Goal: Task Accomplishment & Management: Manage account settings

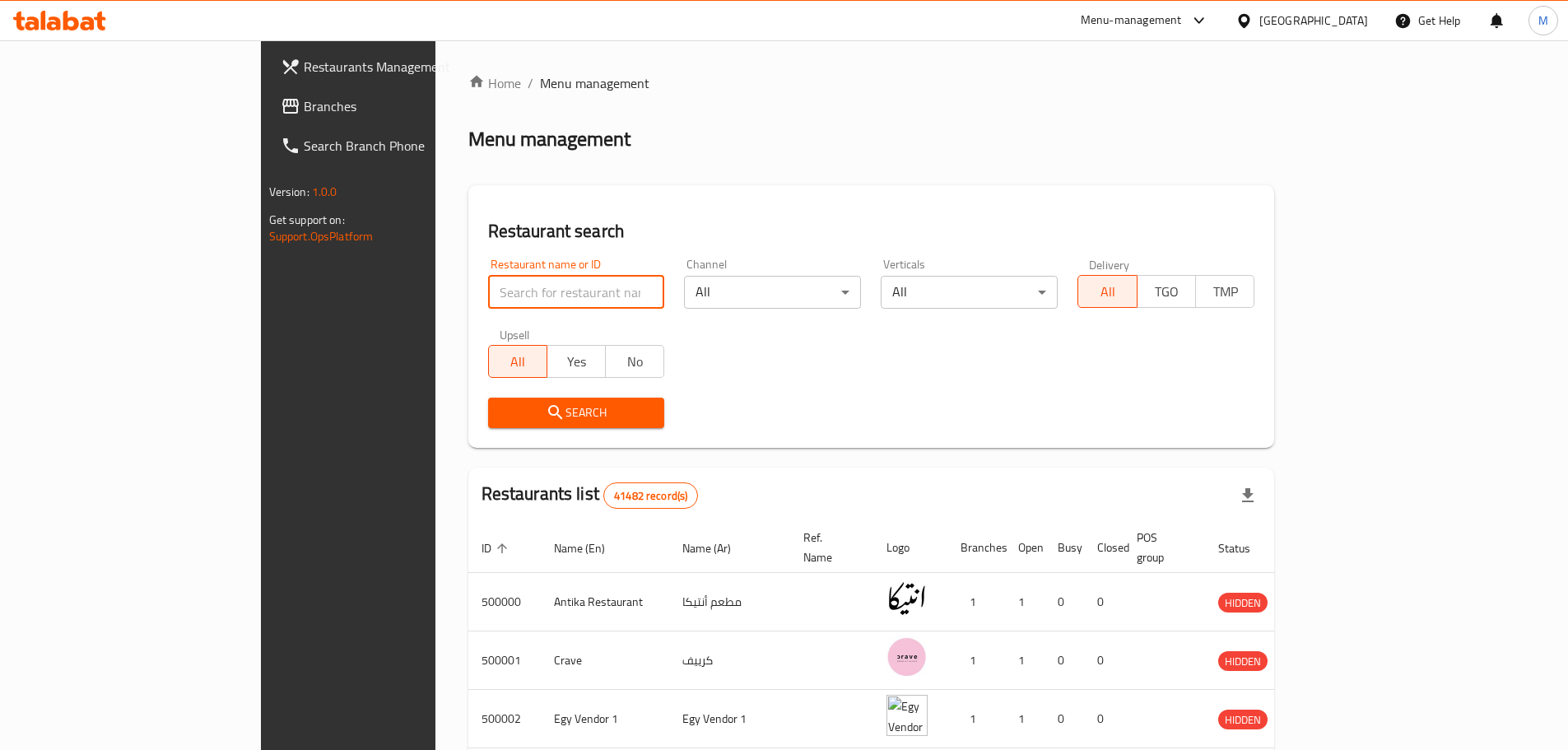
click at [488, 296] on input "search" at bounding box center [577, 292] width 177 height 33
type input "vinny's"
click at [501, 416] on span "Search" at bounding box center [576, 413] width 151 height 21
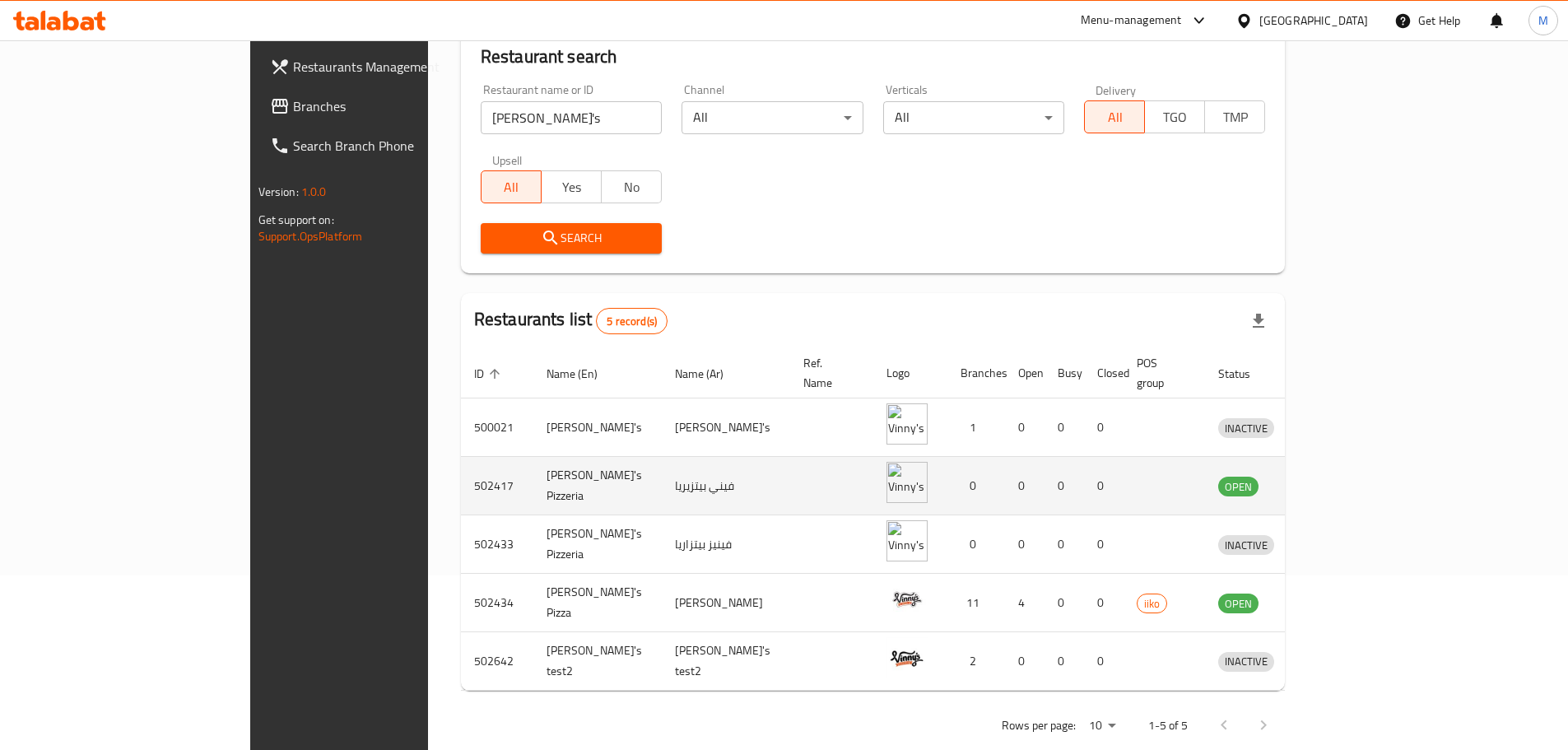
scroll to position [186, 0]
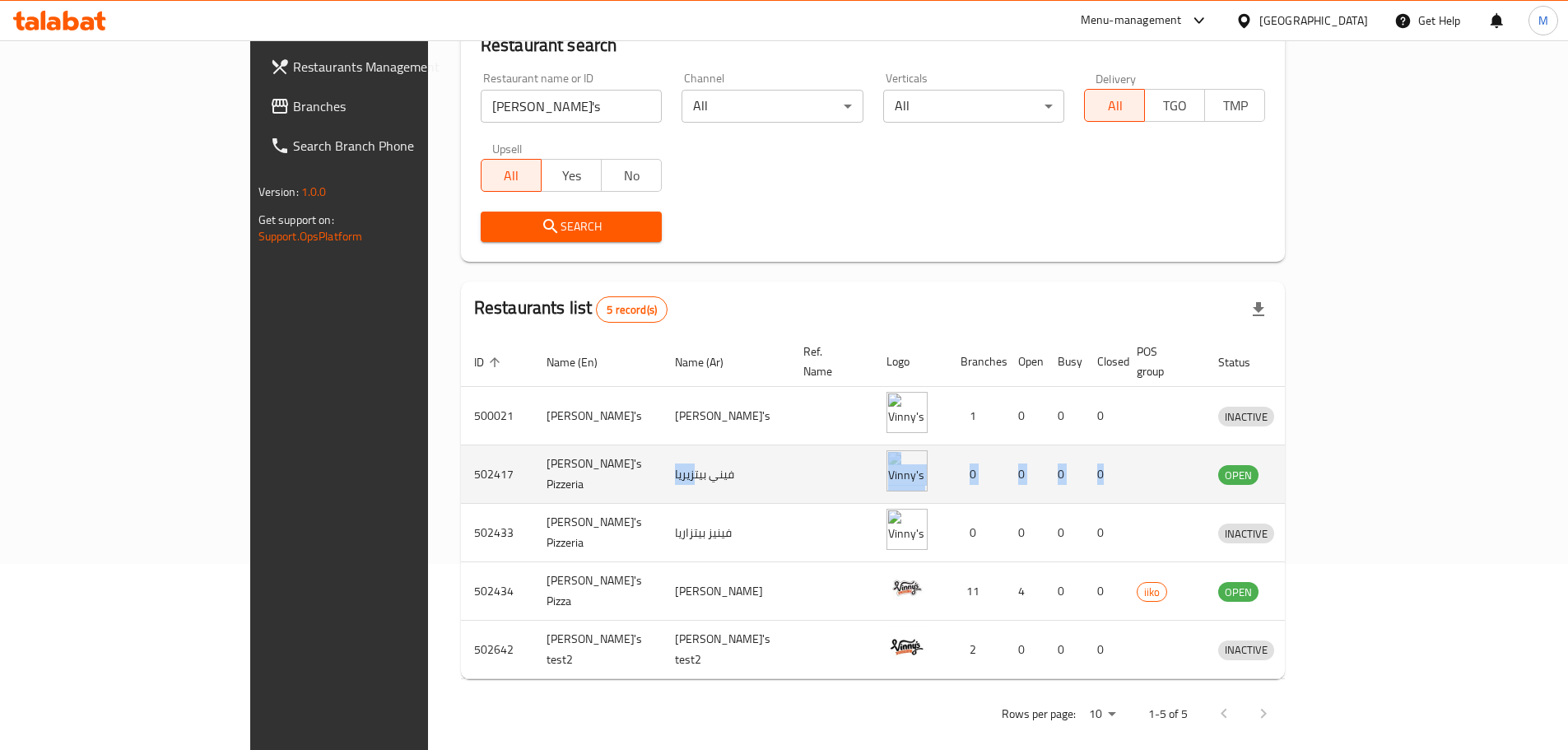
drag, startPoint x: 1231, startPoint y: 462, endPoint x: 552, endPoint y: 447, distance: 679.2
click at [552, 447] on tr "502417 Vinny's Pizzeria فيني بيتزيريا 0 0 0 0 OPEN" at bounding box center [906, 475] width 890 height 59
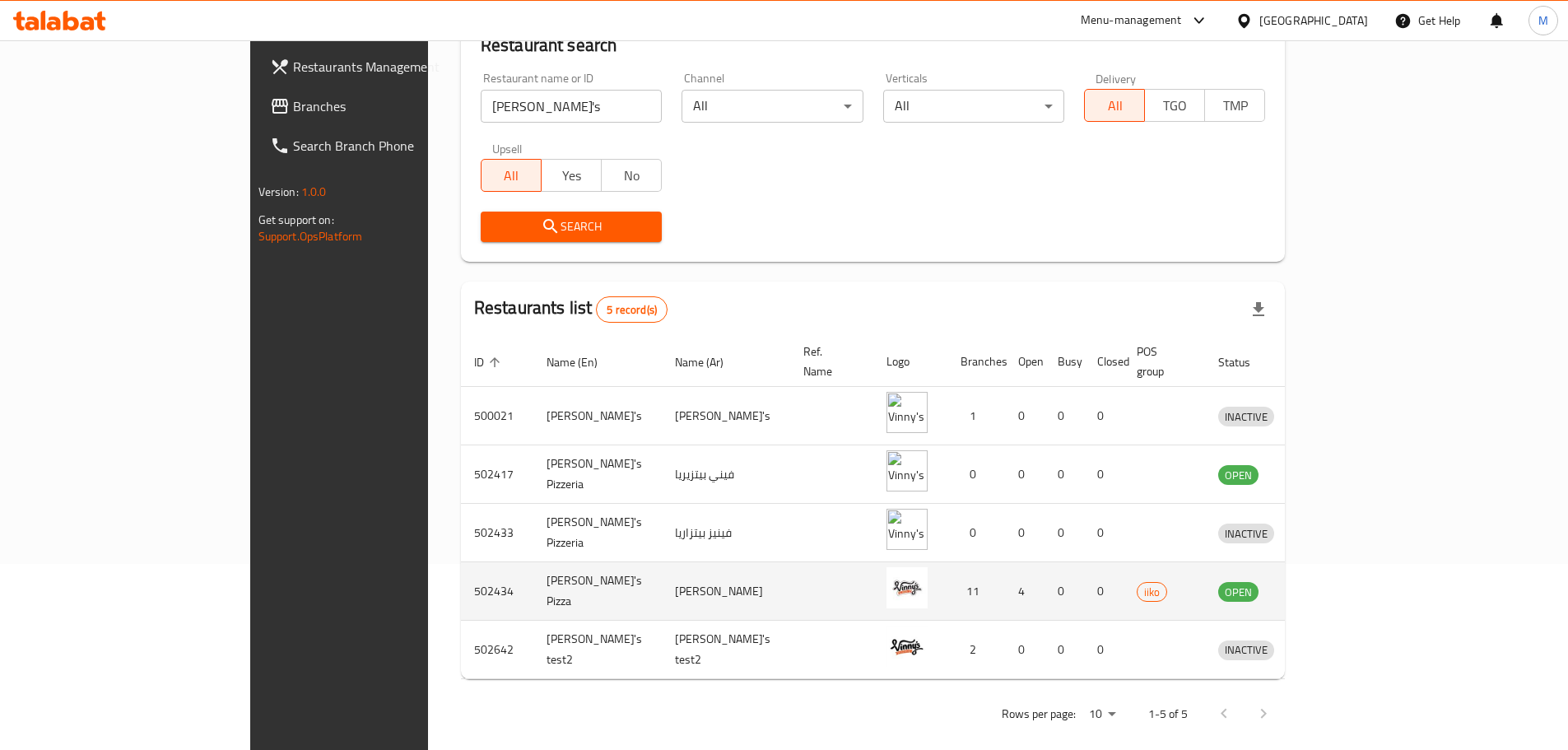
click at [461, 576] on td "502434" at bounding box center [497, 592] width 72 height 59
click at [792, 596] on td "enhanced table" at bounding box center [832, 592] width 83 height 59
click at [887, 567] on img "enhanced table" at bounding box center [907, 588] width 41 height 41
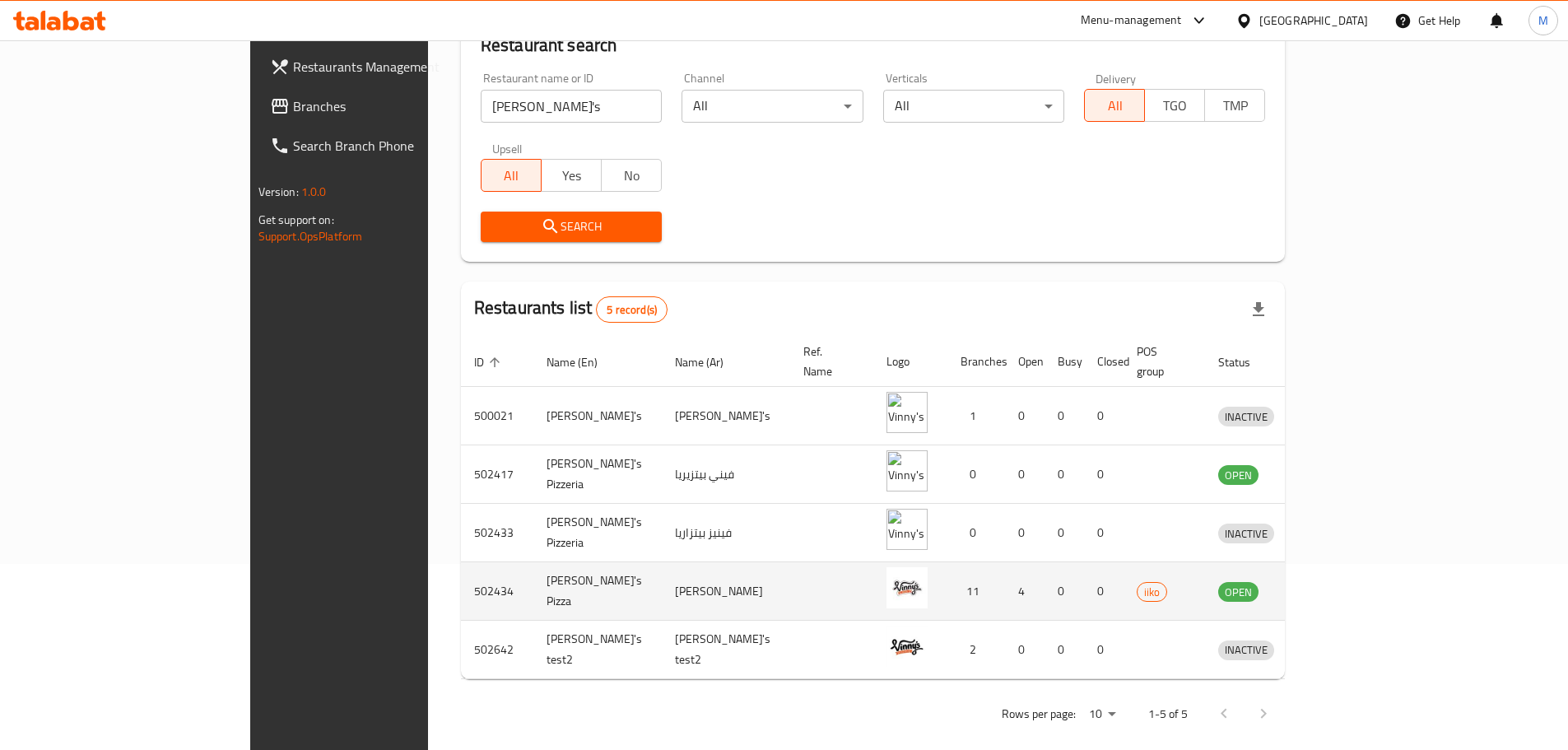
click at [887, 567] on img "enhanced table" at bounding box center [907, 588] width 41 height 41
drag, startPoint x: 853, startPoint y: 557, endPoint x: 716, endPoint y: 499, distance: 148.8
click at [887, 567] on img "enhanced table" at bounding box center [907, 588] width 41 height 41
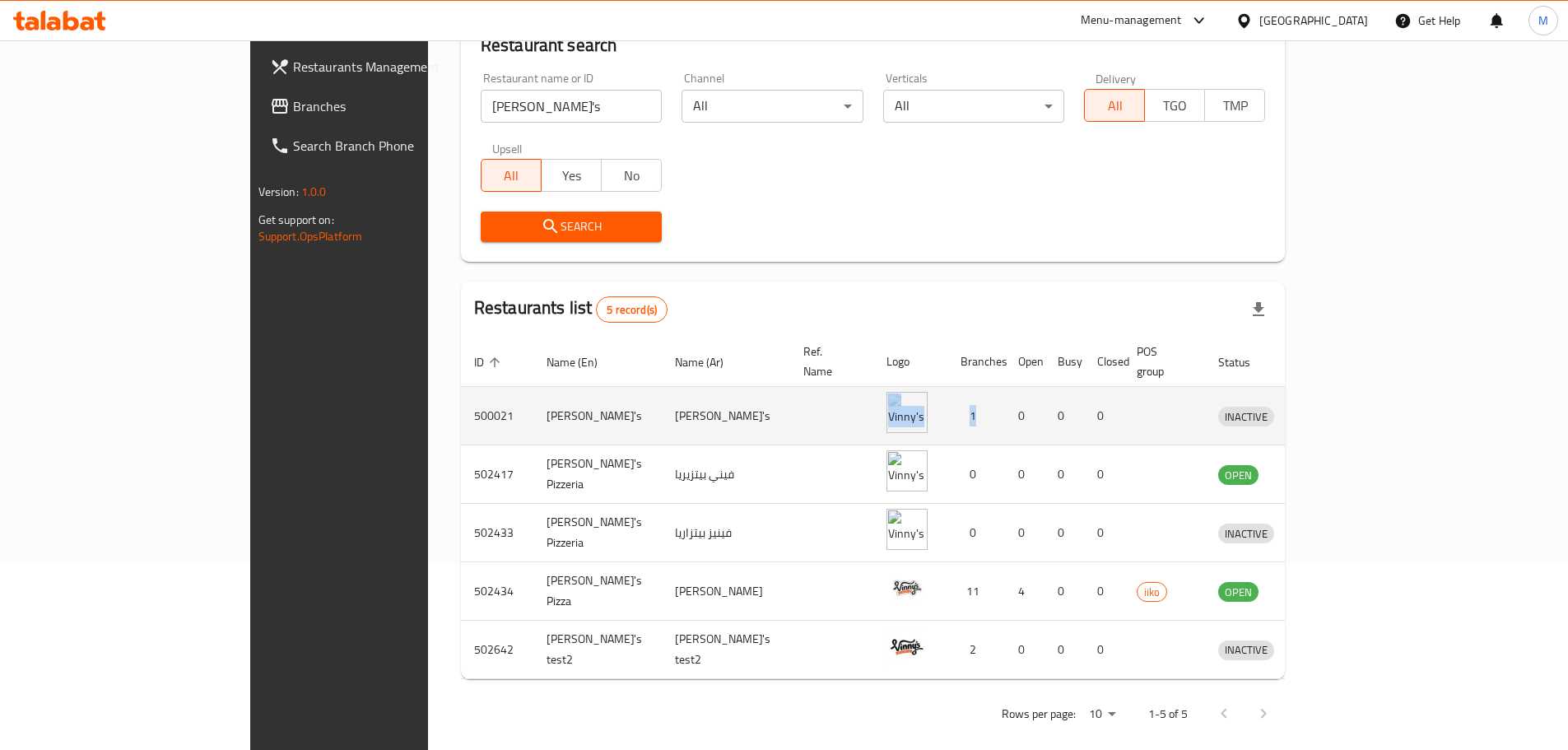
drag, startPoint x: 968, startPoint y: 394, endPoint x: 901, endPoint y: 405, distance: 67.9
click at [901, 405] on tr "500021 Vinny's Vinny's 1 0 0 0 INACTIVE" at bounding box center [906, 416] width 890 height 59
drag, startPoint x: 1387, startPoint y: 395, endPoint x: 1270, endPoint y: 407, distance: 117.6
click at [1270, 407] on tr "500021 Vinny's Vinny's 1 0 0 0 INACTIVE" at bounding box center [906, 416] width 890 height 59
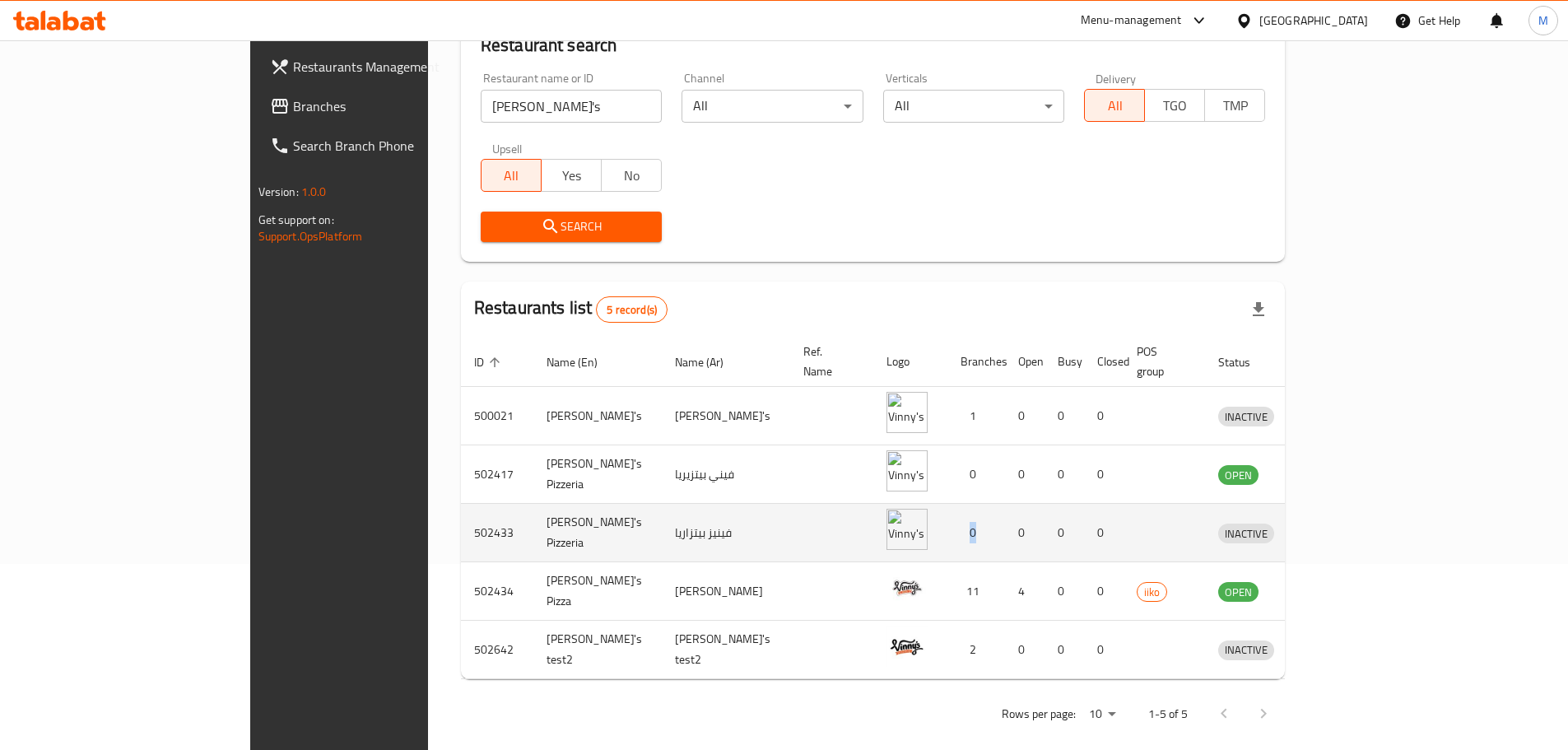
drag, startPoint x: 973, startPoint y: 513, endPoint x: 941, endPoint y: 517, distance: 32.2
click at [948, 517] on td "0" at bounding box center [976, 533] width 58 height 59
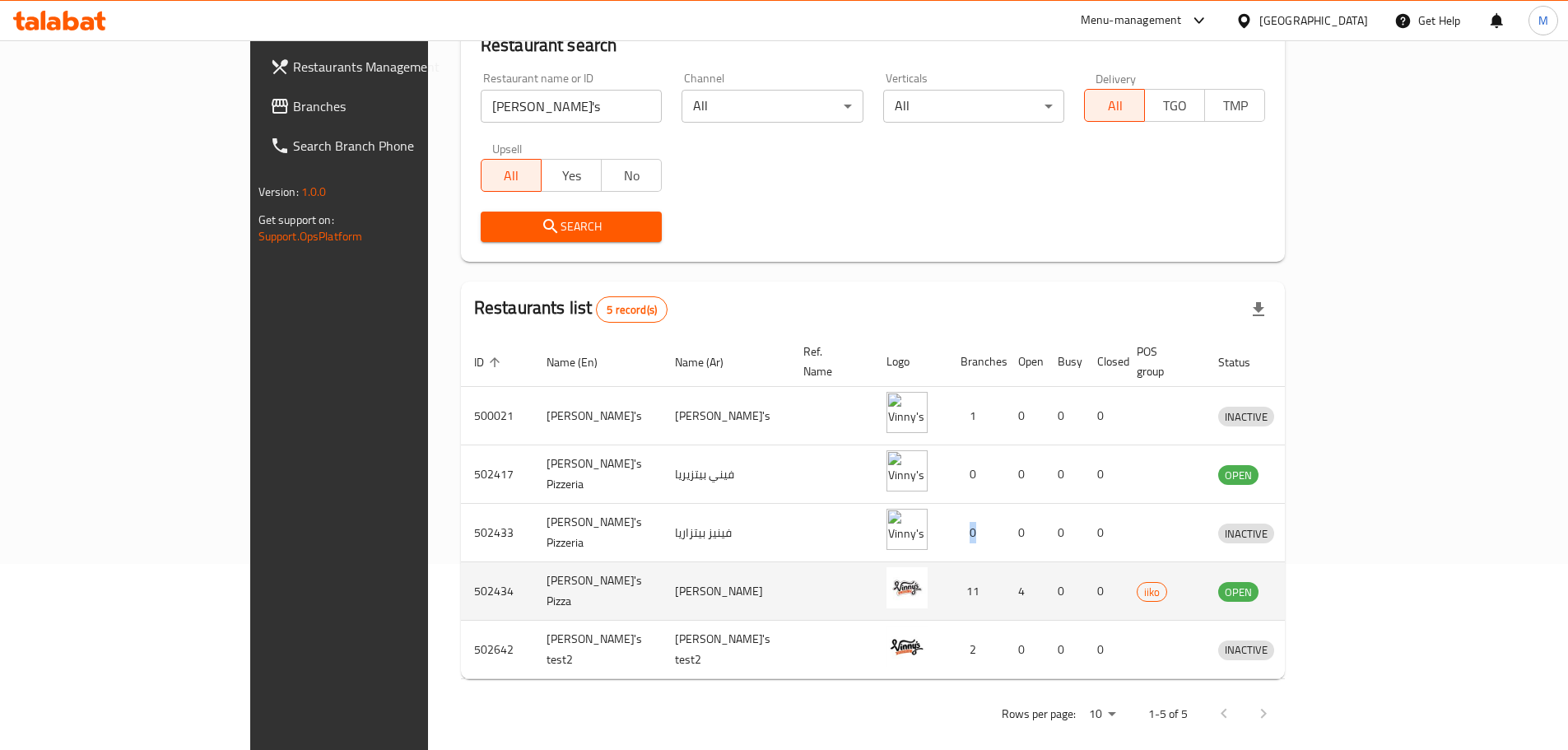
click at [1327, 581] on icon "enhanced table" at bounding box center [1318, 591] width 20 height 20
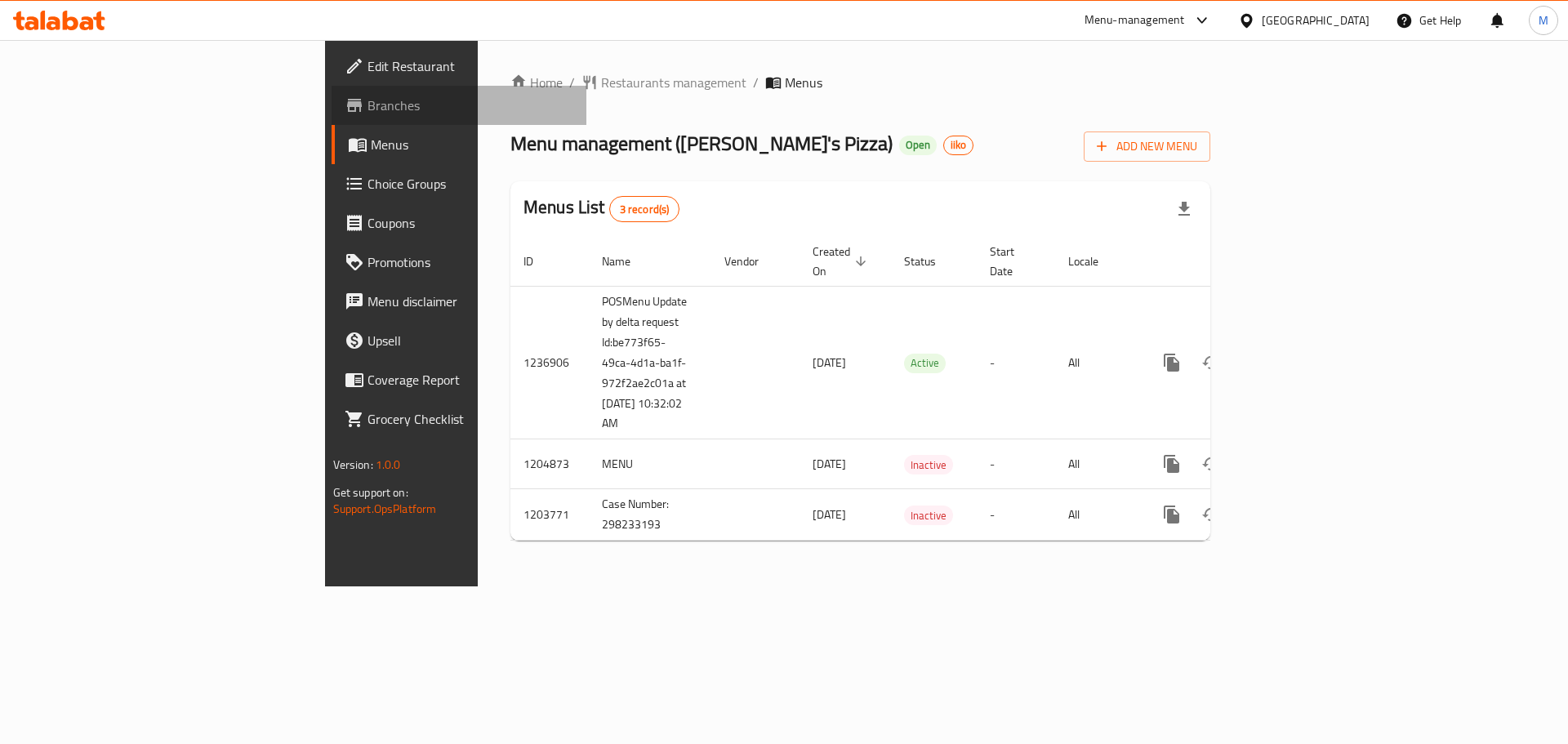
click at [332, 118] on link "Branches" at bounding box center [459, 105] width 256 height 39
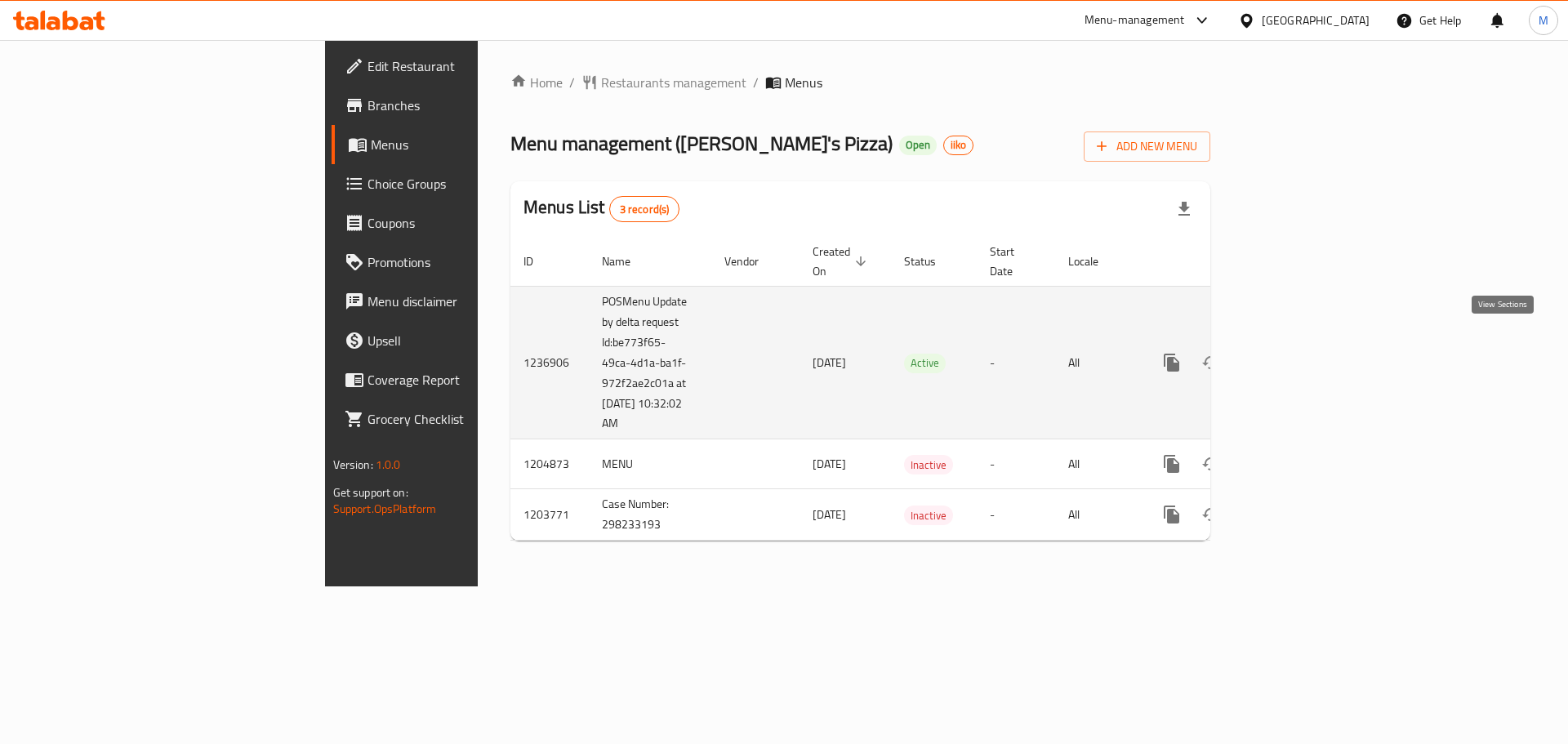
click at [1297, 356] on icon "enhanced table" at bounding box center [1289, 363] width 15 height 15
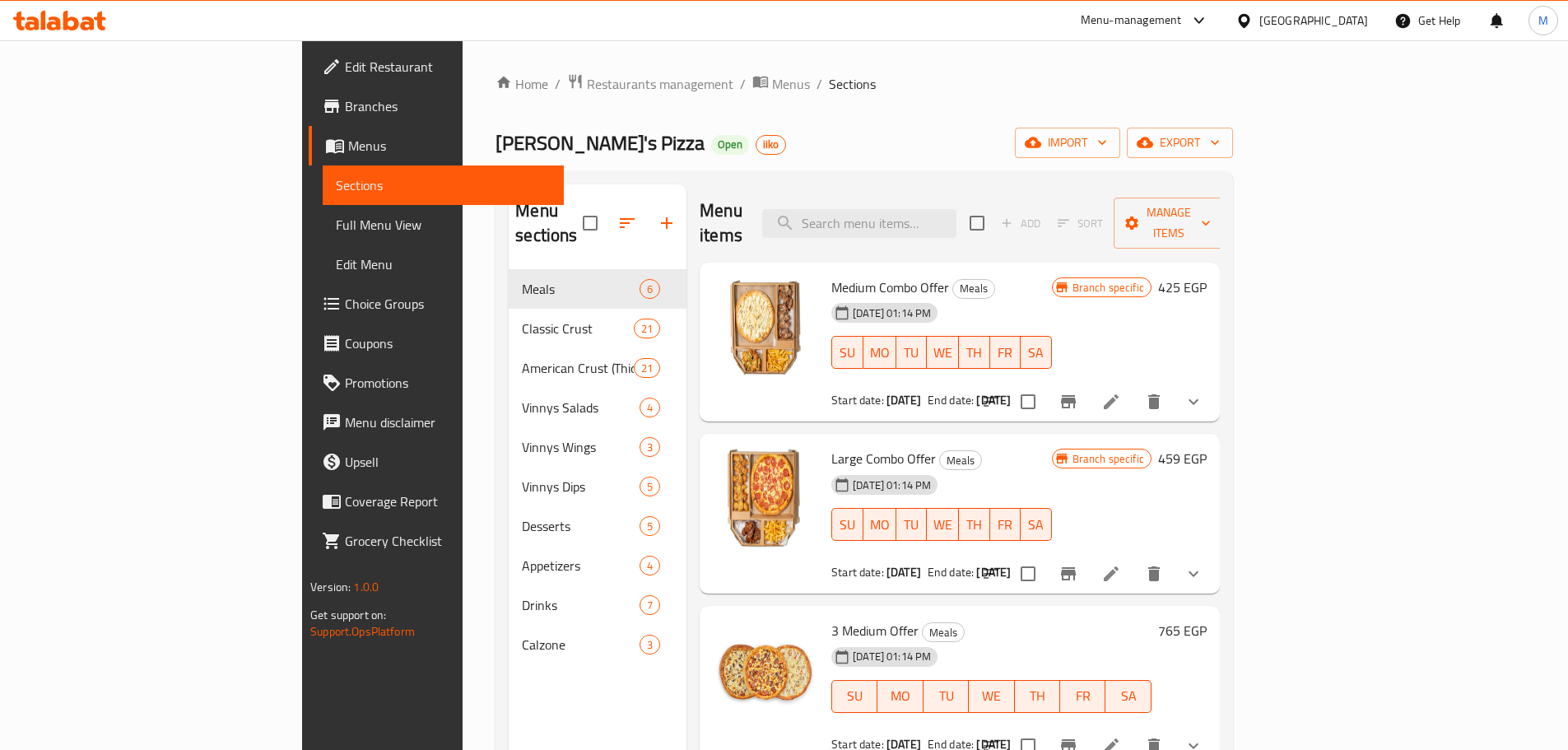
click at [1151, 280] on span "Branch specific" at bounding box center [1108, 288] width 85 height 16
click at [1079, 392] on icon "Branch-specific-item" at bounding box center [1069, 402] width 20 height 20
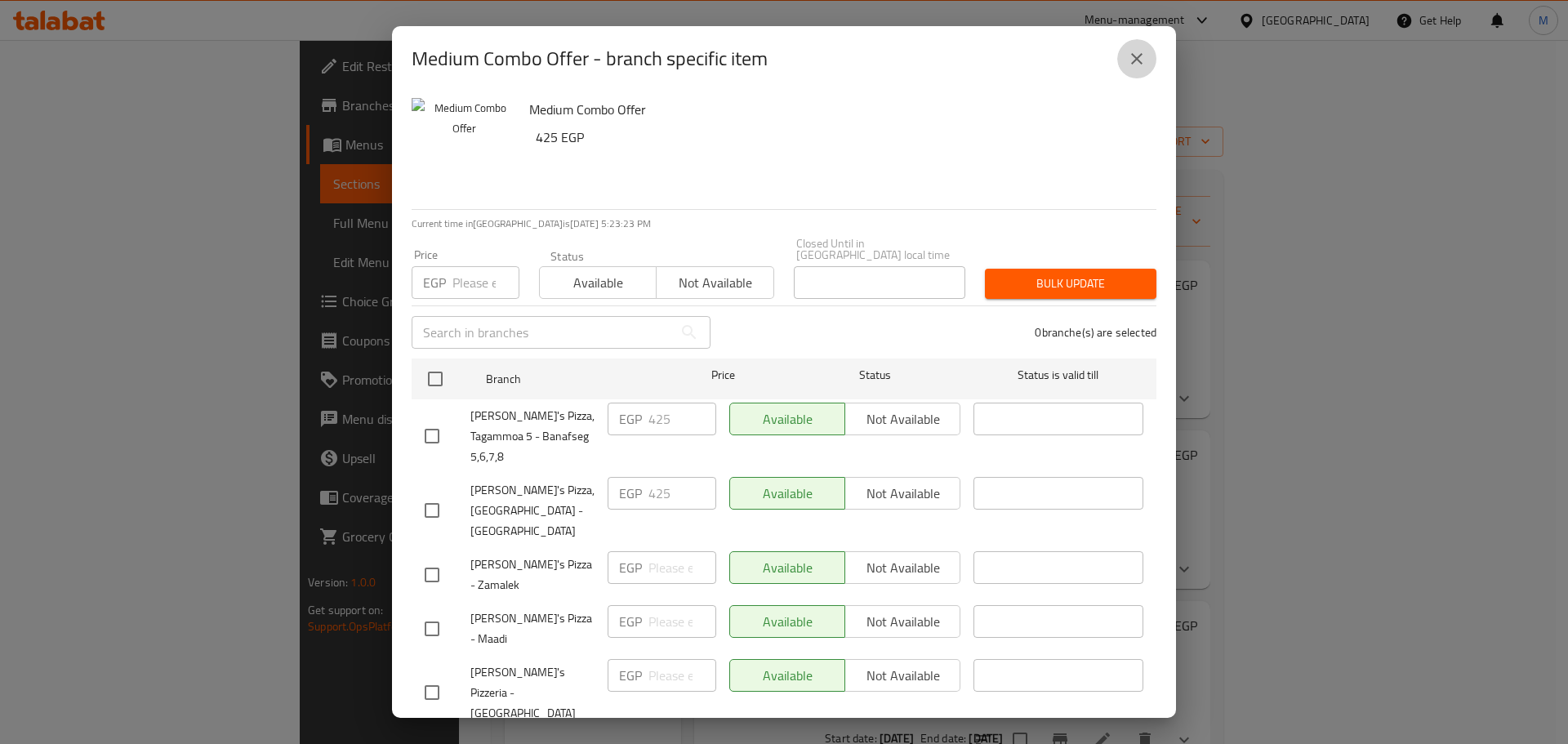
click at [1120, 70] on button "close" at bounding box center [1136, 58] width 39 height 39
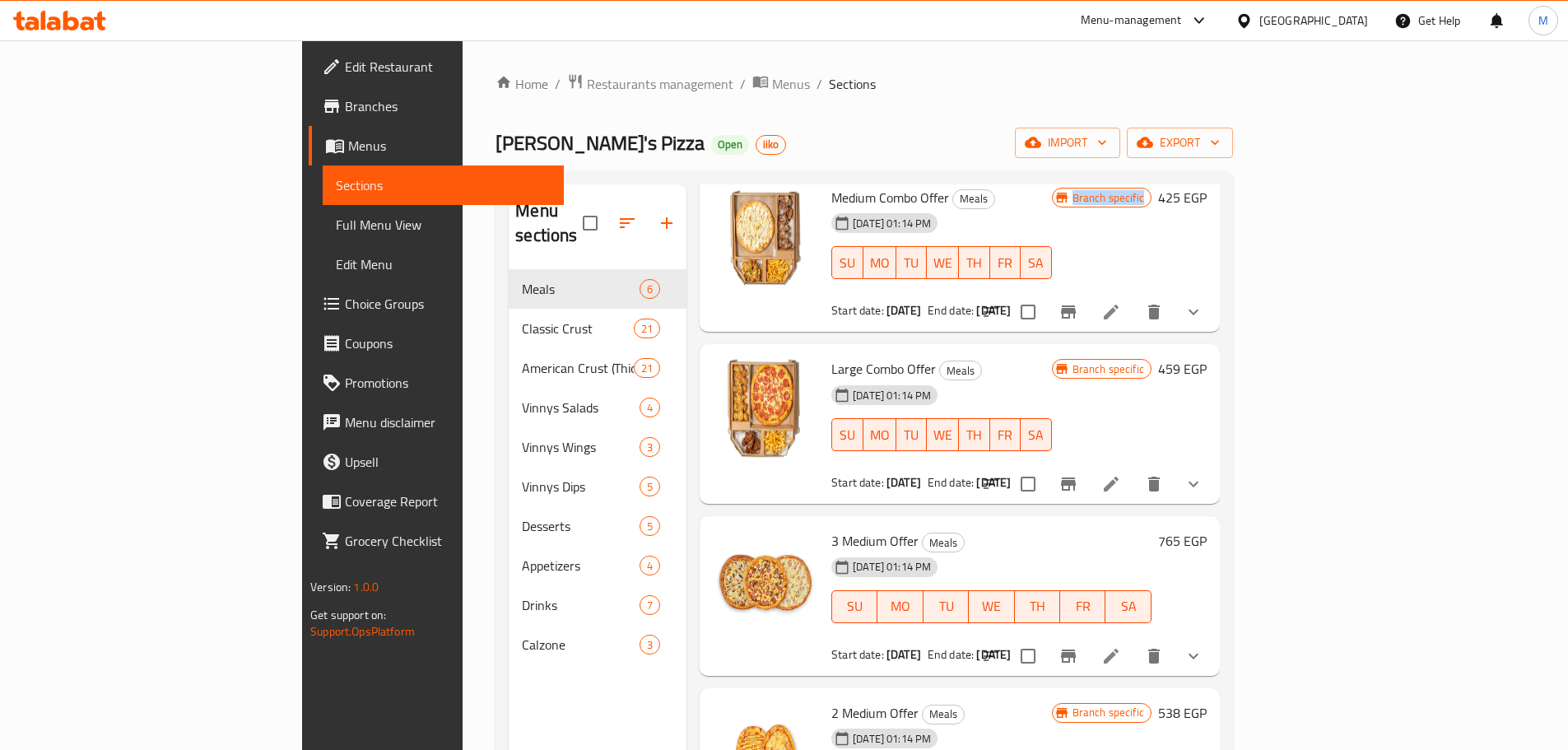
scroll to position [247, 0]
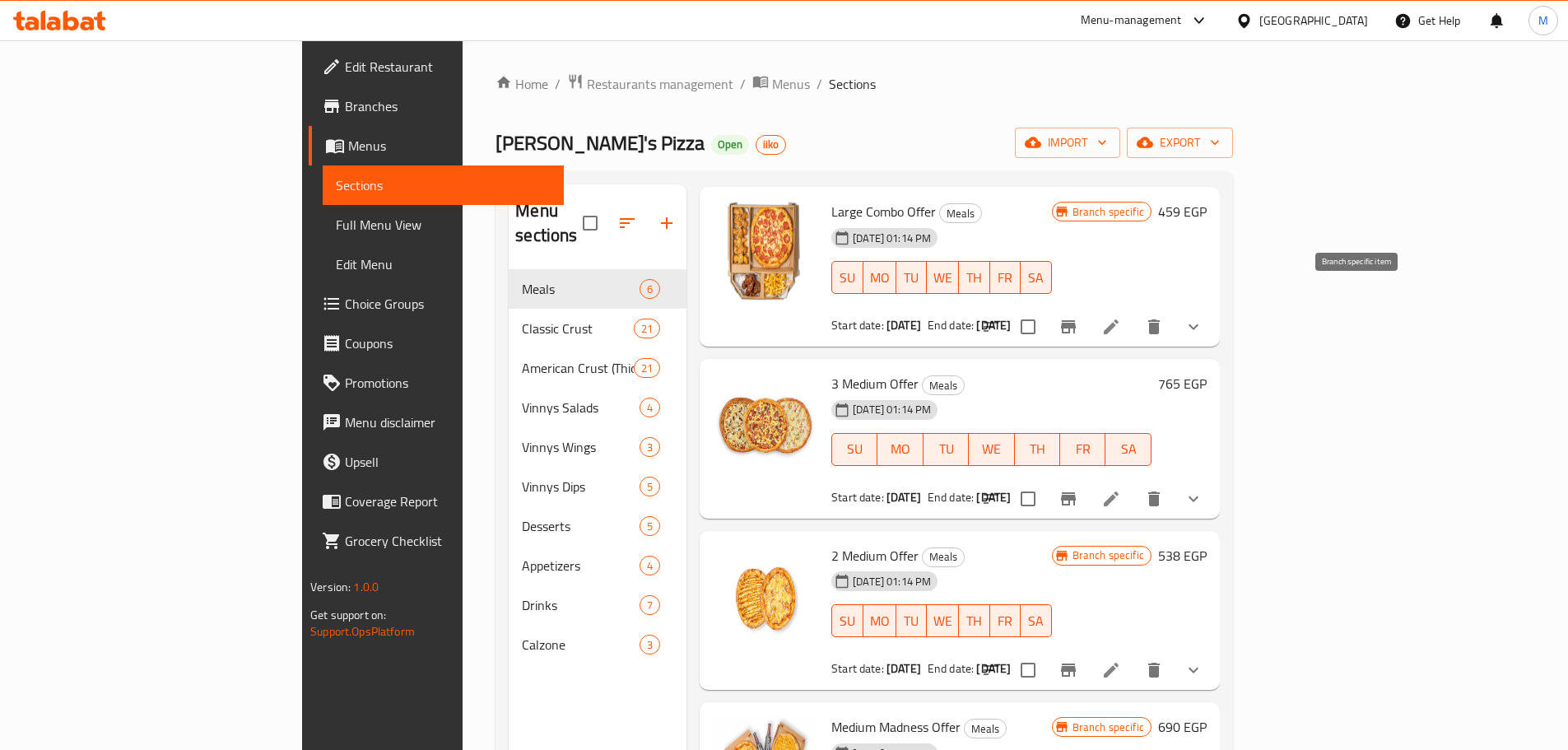
click at [1076, 320] on icon "Branch-specific-item" at bounding box center [1068, 326] width 15 height 13
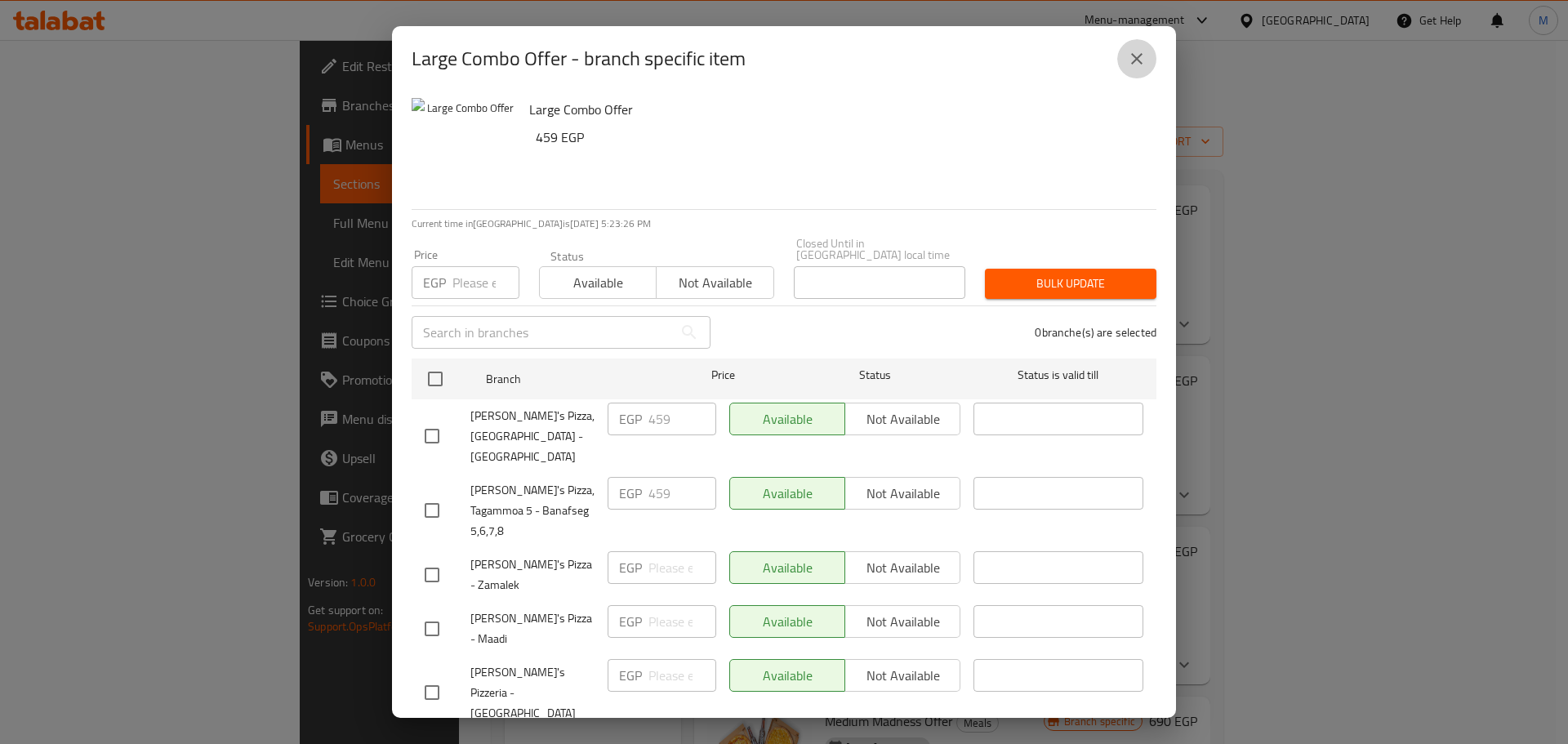
click at [1131, 65] on icon "close" at bounding box center [1137, 58] width 19 height 19
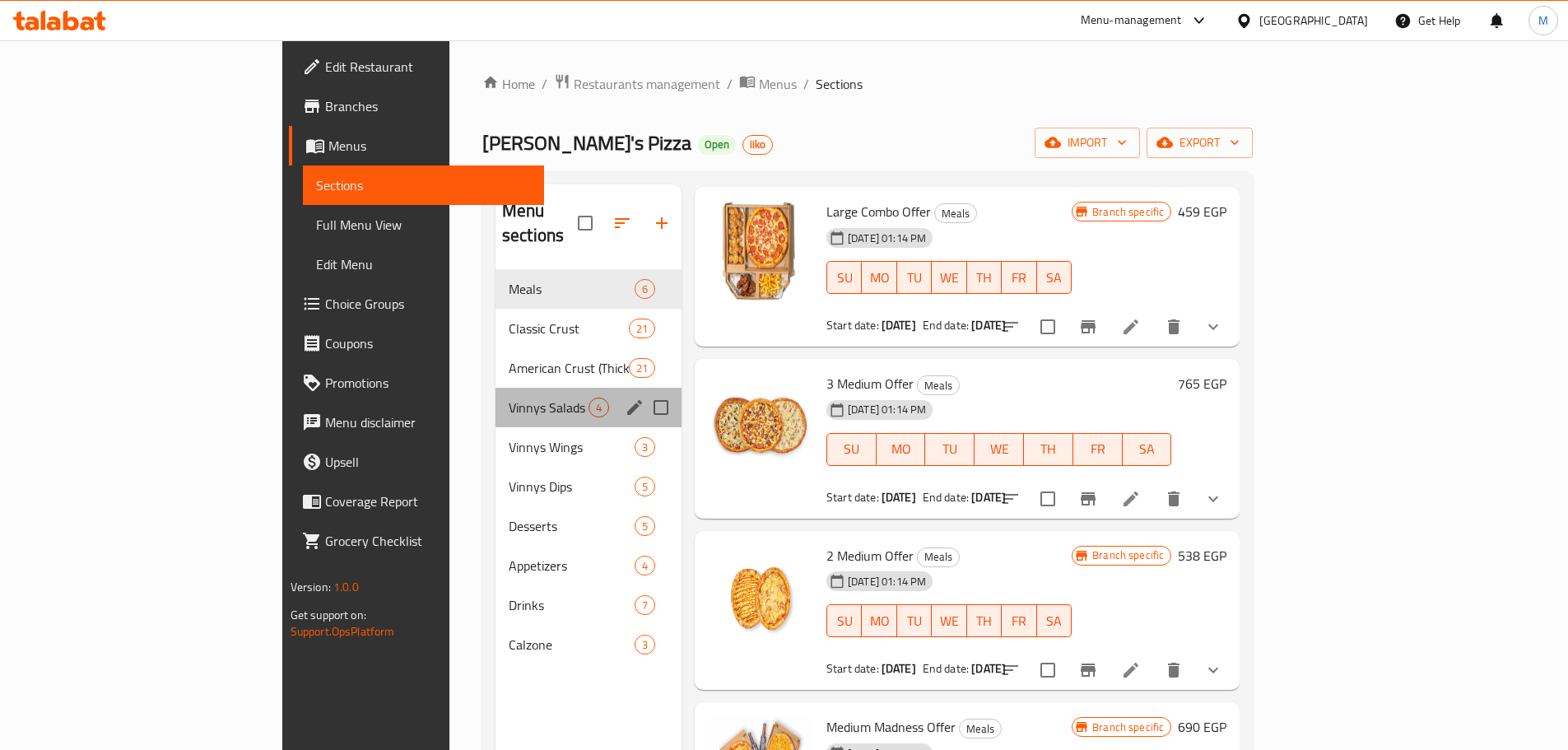
click at [496, 396] on div "Vinnys Salads 4" at bounding box center [588, 408] width 186 height 39
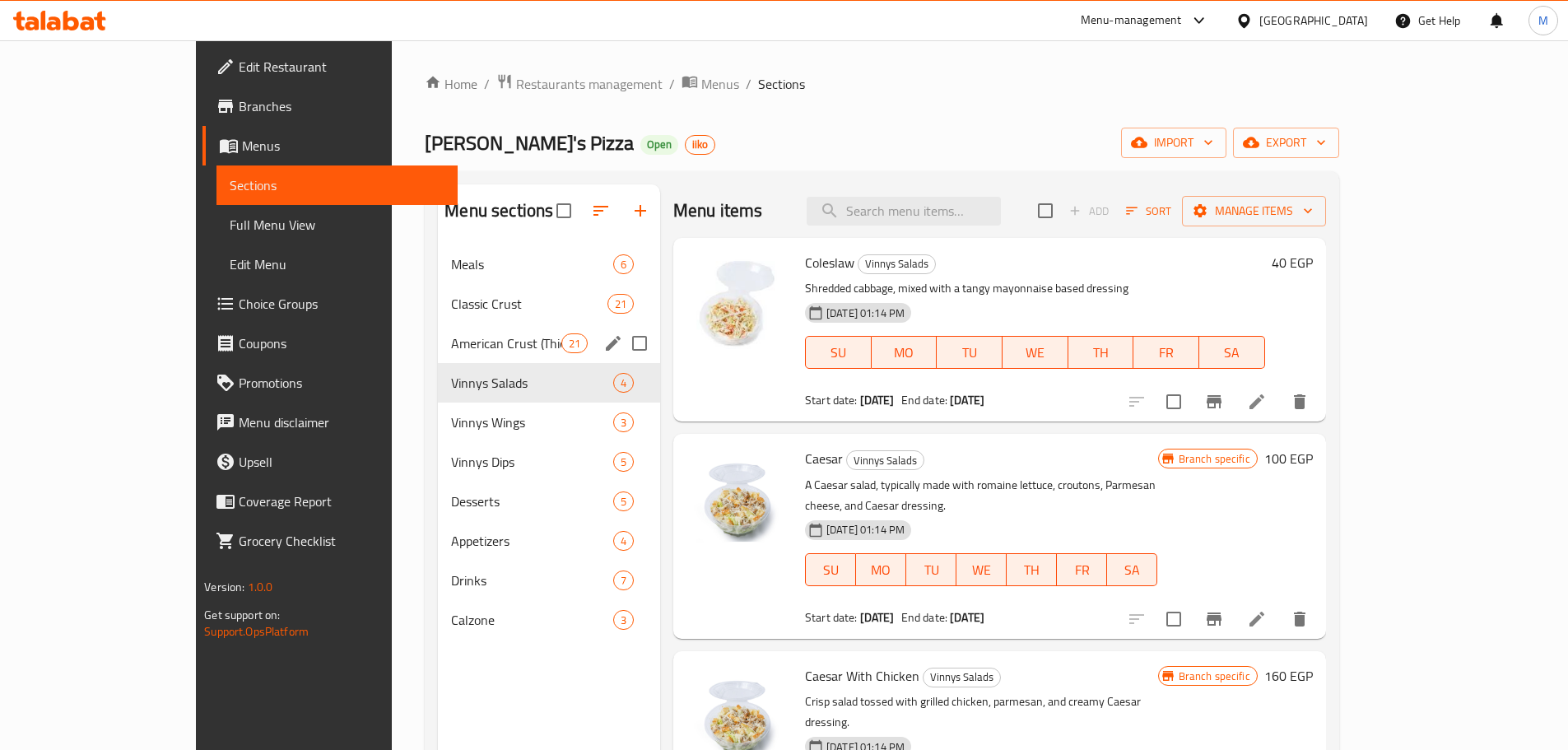
click at [451, 342] on span "American Crust (Thicker Crust)" at bounding box center [505, 343] width 110 height 20
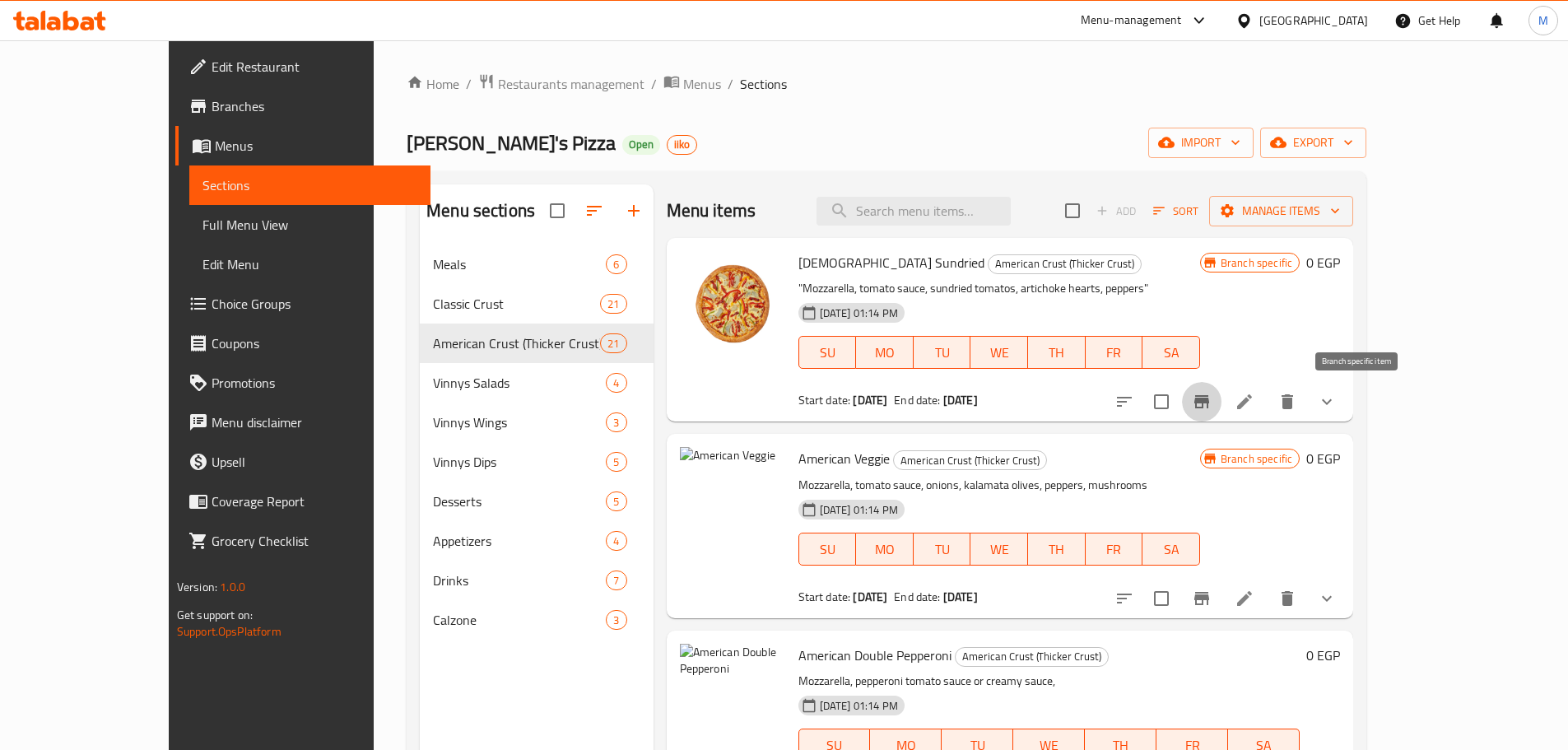
click at [1222, 412] on button "Branch-specific-item" at bounding box center [1202, 402] width 39 height 39
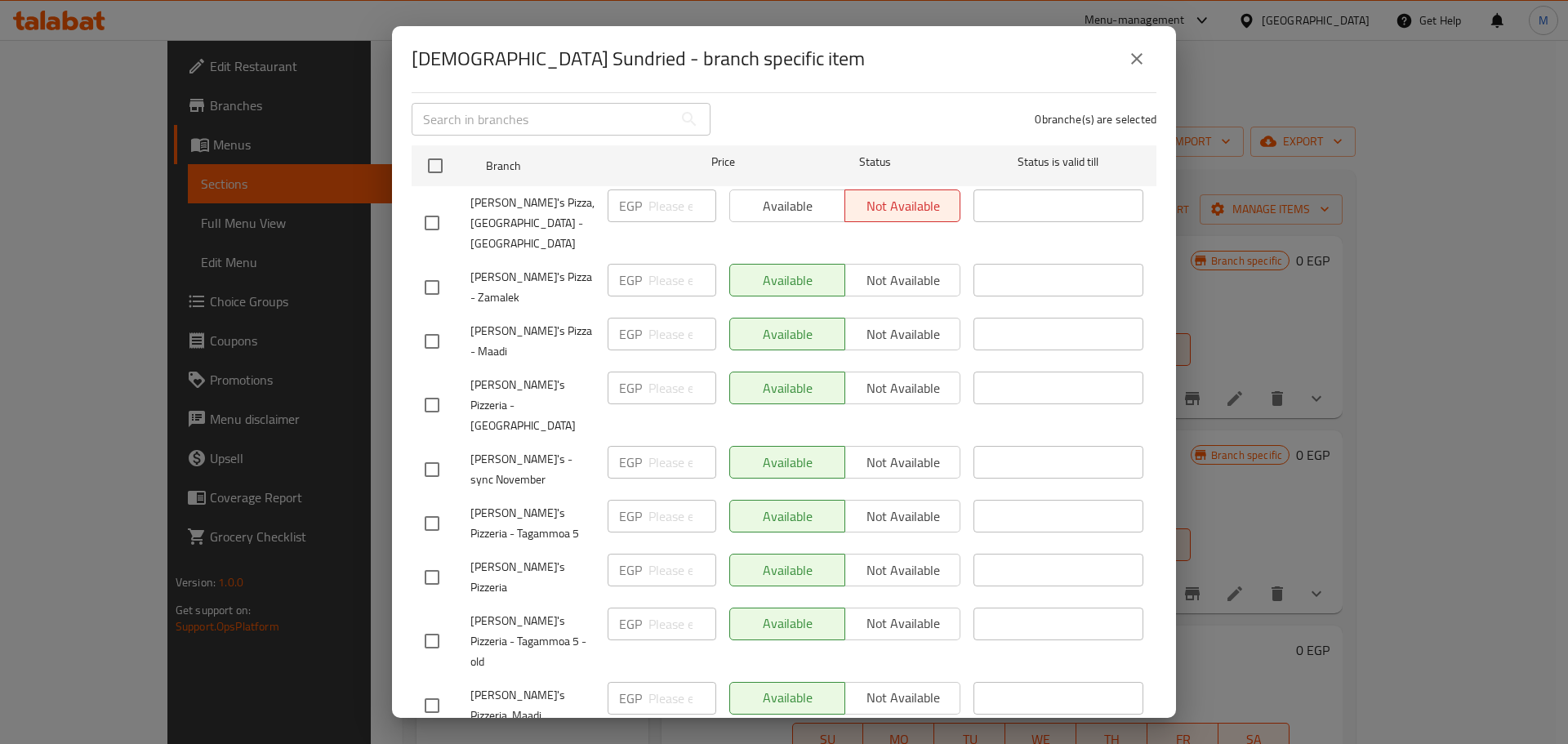
scroll to position [241, 0]
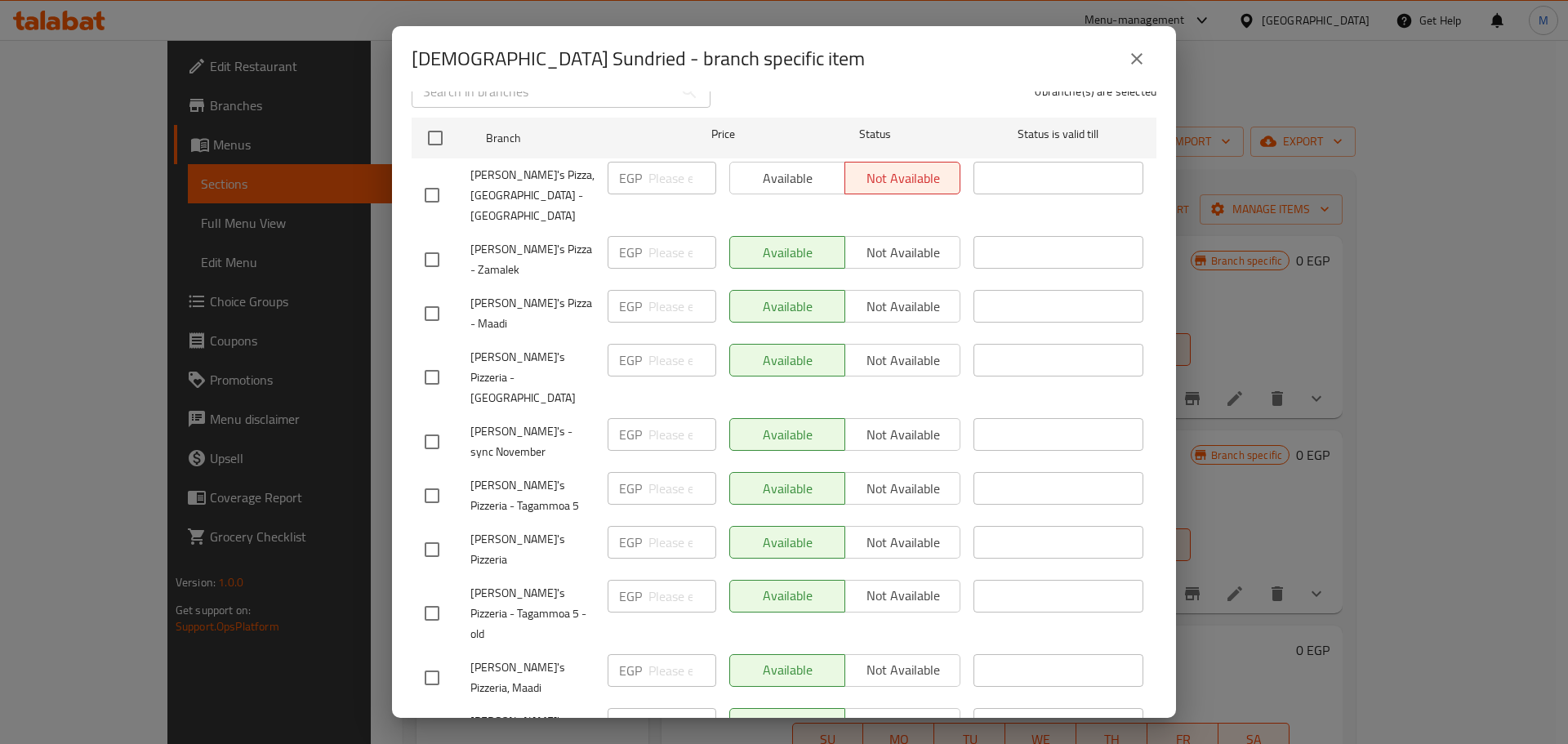
click at [649, 337] on div "EGP ​" at bounding box center [662, 377] width 122 height 81
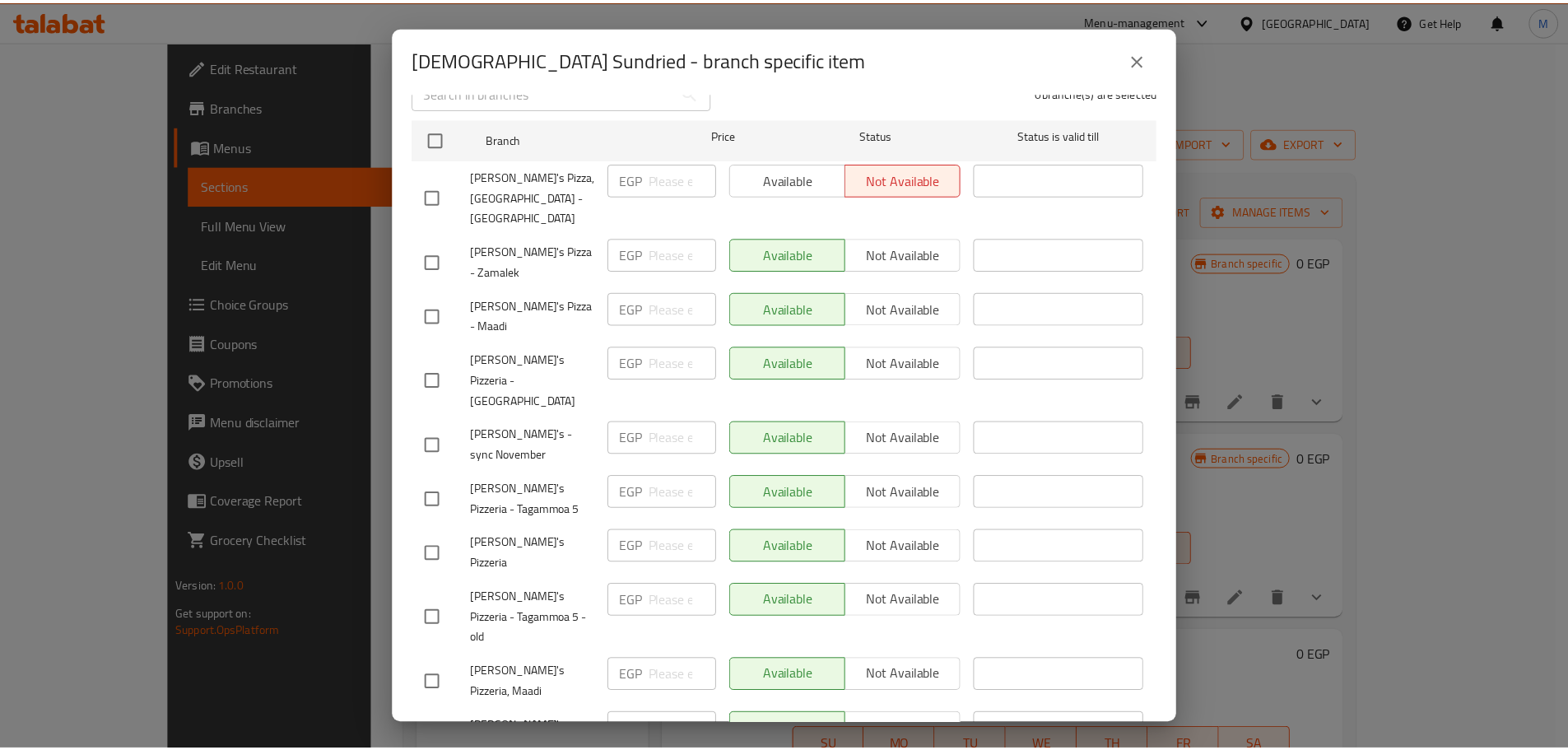
scroll to position [0, 0]
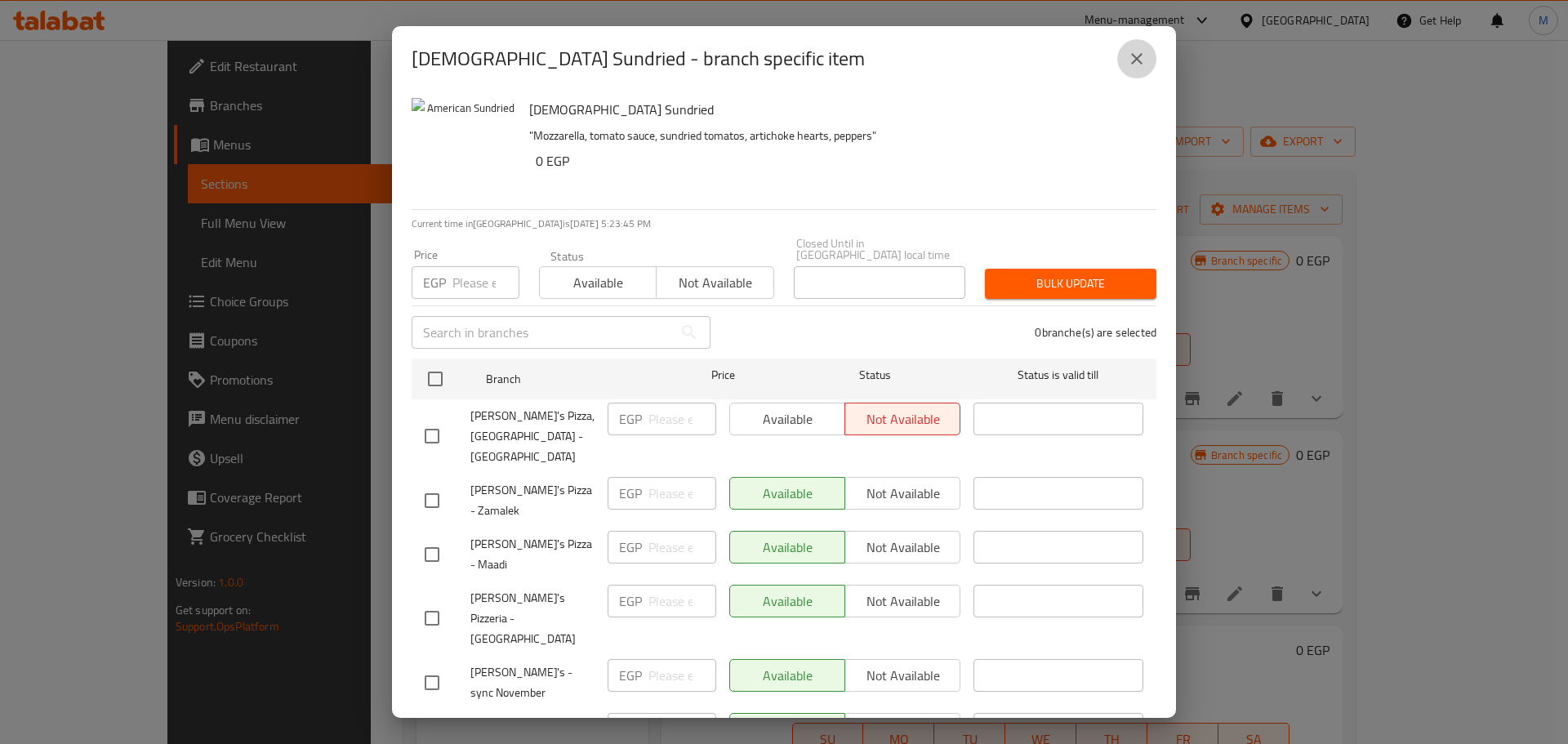
click at [1143, 52] on icon "close" at bounding box center [1137, 58] width 19 height 19
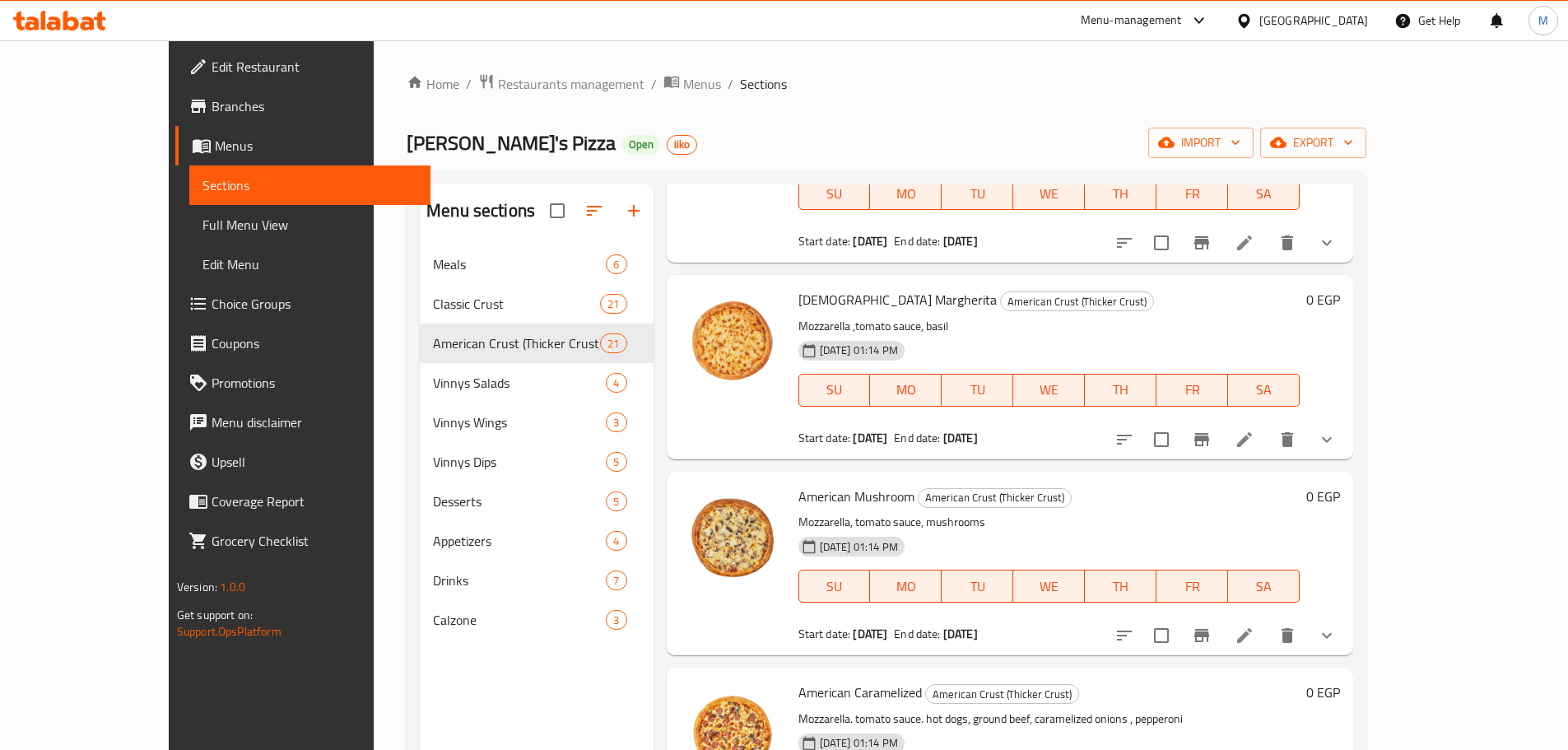
scroll to position [576, 0]
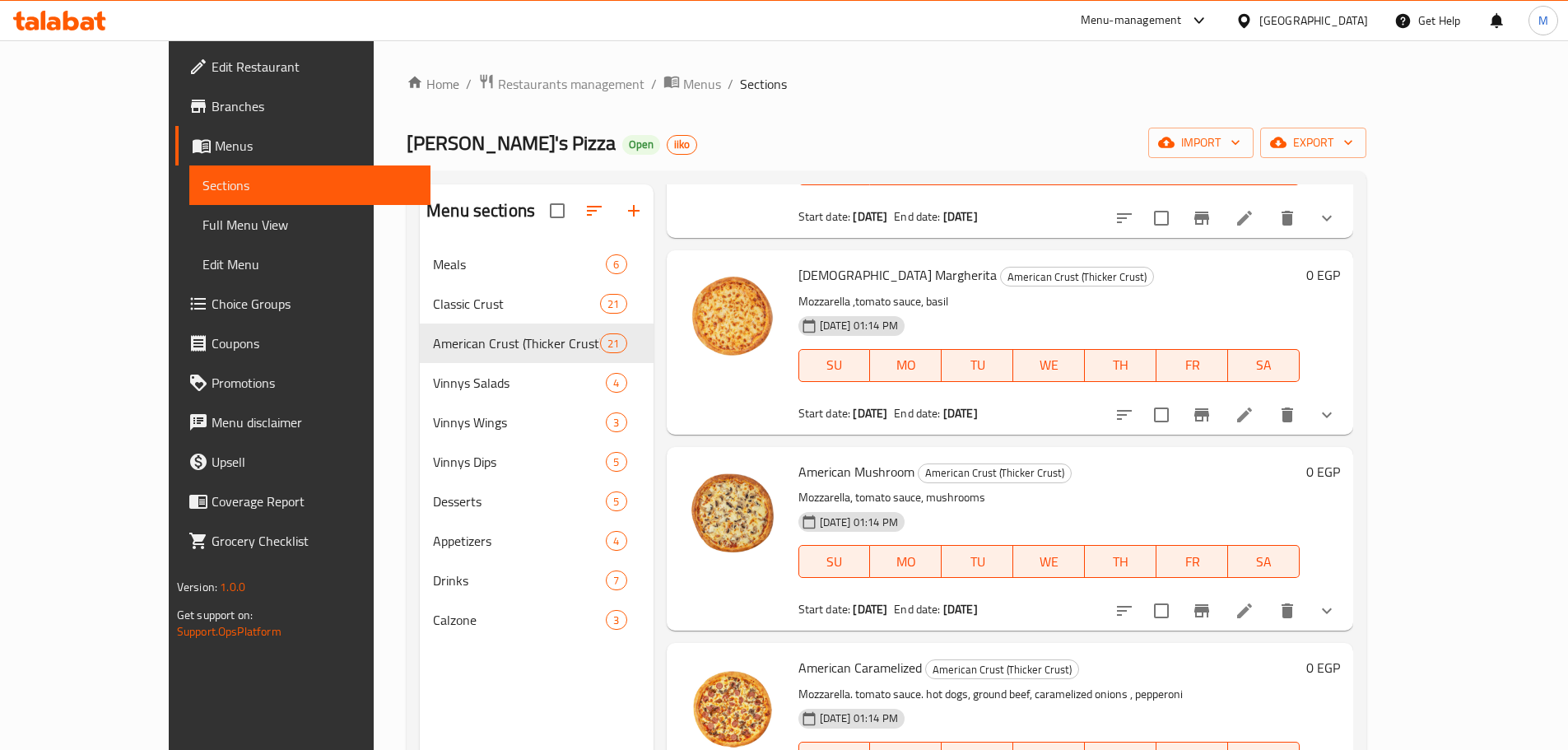
drag, startPoint x: 993, startPoint y: 414, endPoint x: 771, endPoint y: 416, distance: 222.0
click at [799, 416] on div "Start date: 07-07-2025 End date: 07-07-2125" at bounding box center [1049, 413] width 502 height 16
click at [799, 416] on span "Start date:" at bounding box center [825, 414] width 53 height 21
drag, startPoint x: 757, startPoint y: 410, endPoint x: 1014, endPoint y: 417, distance: 257.1
click at [1014, 417] on div "Start date: 07-07-2025 End date: 07-07-2125" at bounding box center [1049, 413] width 502 height 16
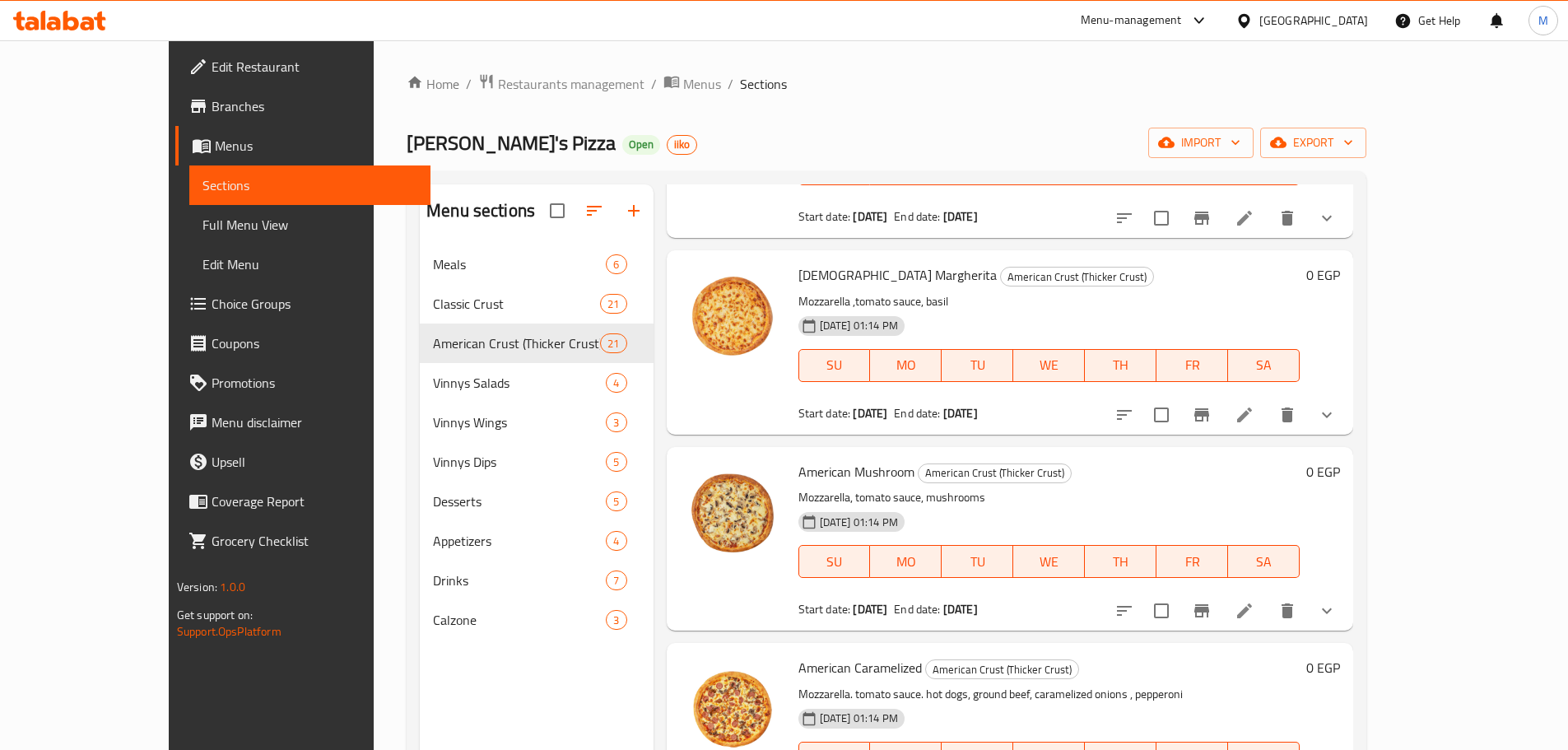
click at [1014, 417] on div "Start date: 07-07-2025 End date: 07-07-2125" at bounding box center [1049, 413] width 502 height 16
drag, startPoint x: 817, startPoint y: 410, endPoint x: 972, endPoint y: 425, distance: 155.7
click at [972, 425] on div "American Margherita American Crust (Thicker Crust) Mozzarella ,tomato sauce, ba…" at bounding box center [1049, 342] width 515 height 170
click at [806, 416] on span "Start date:" at bounding box center [825, 414] width 53 height 21
drag, startPoint x: 745, startPoint y: 407, endPoint x: 1054, endPoint y: 423, distance: 309.4
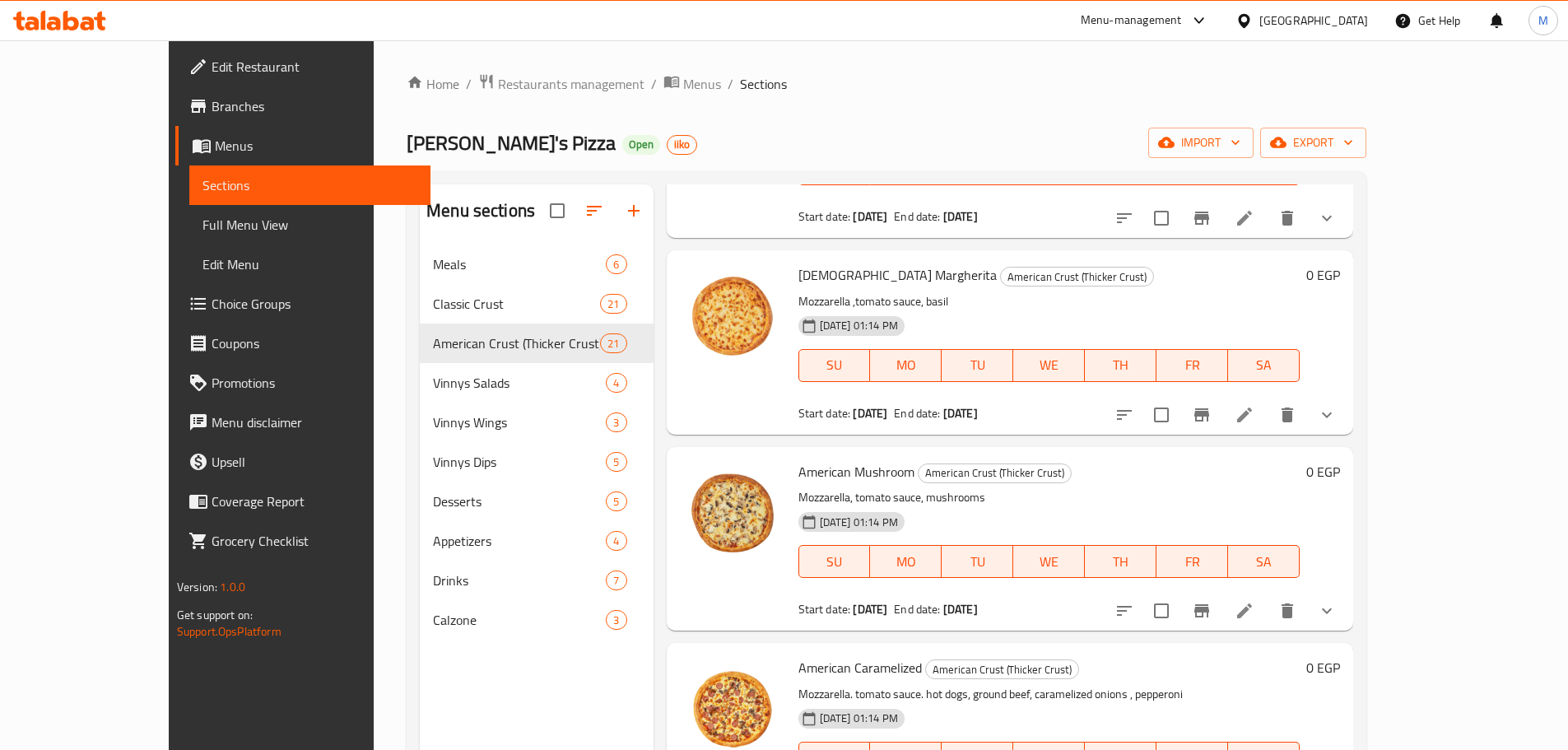
click at [1055, 423] on div "American Margherita American Crust (Thicker Crust) Mozzarella ,tomato sauce, ba…" at bounding box center [1010, 342] width 674 height 170
click at [1049, 420] on div "Start date: 07-07-2025 End date: 07-07-2125" at bounding box center [1049, 413] width 502 height 16
click at [975, 411] on b "07-07-2125" at bounding box center [960, 414] width 35 height 21
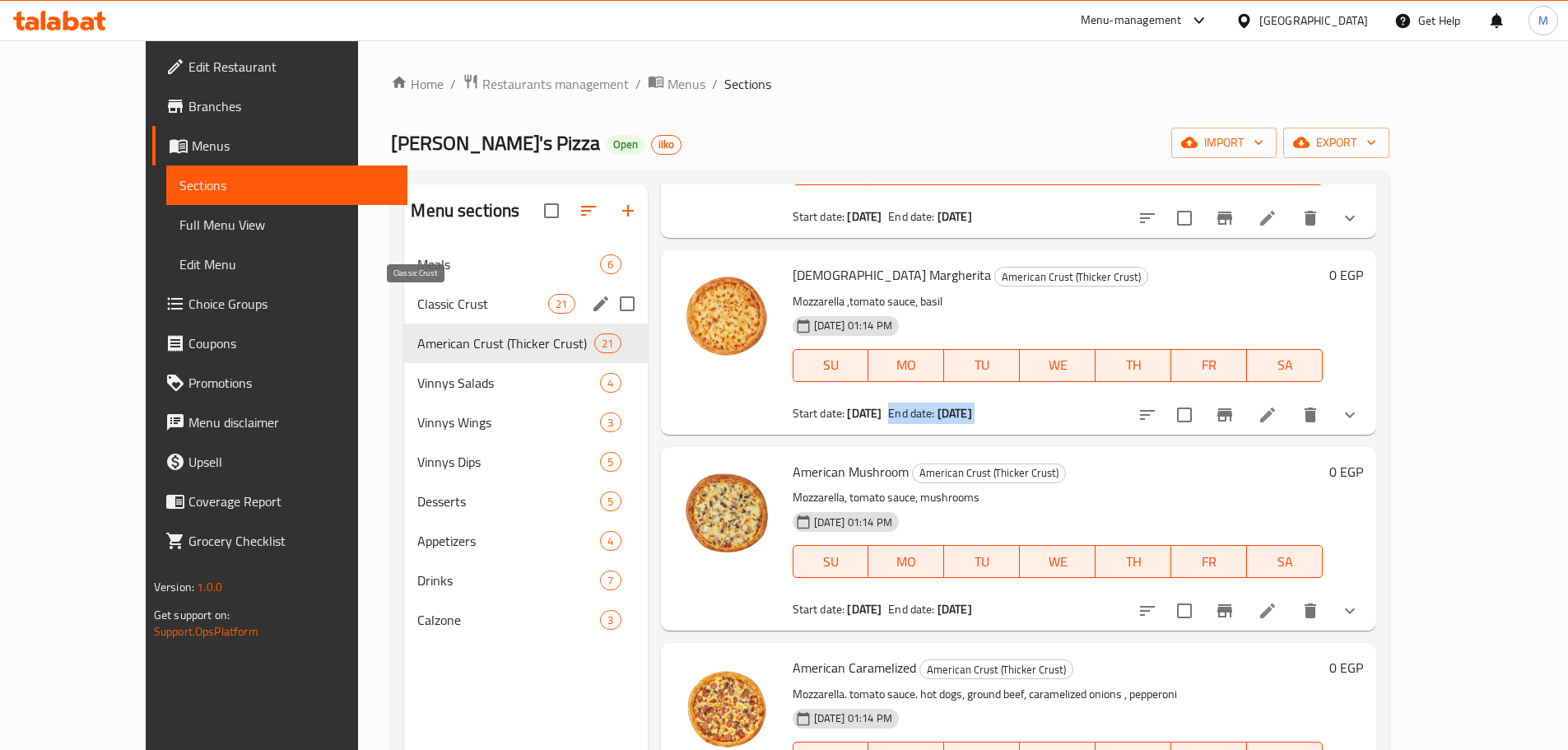
click at [452, 294] on span "Classic Crust" at bounding box center [482, 304] width 131 height 20
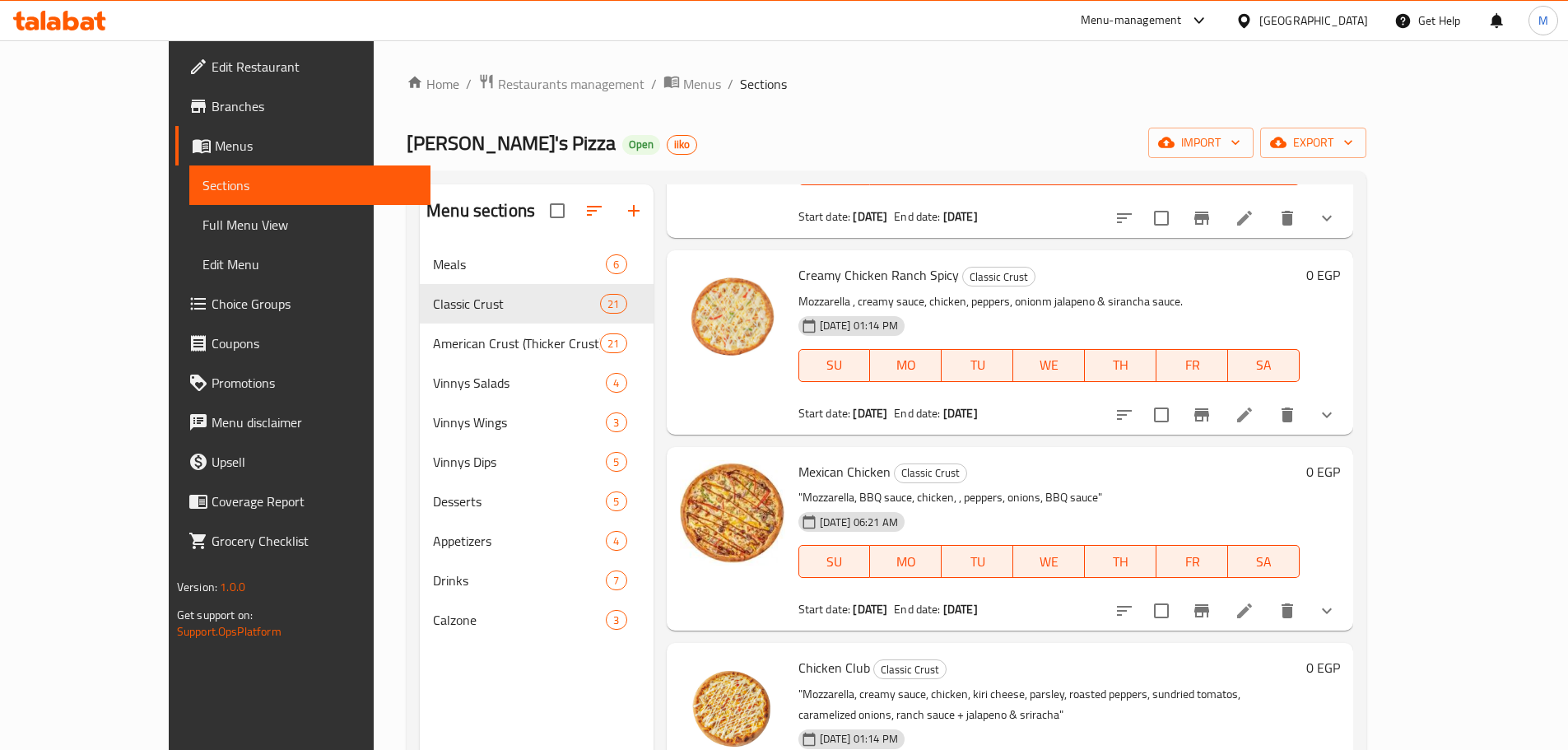
click at [211, 111] on span "Branches" at bounding box center [314, 106] width 206 height 20
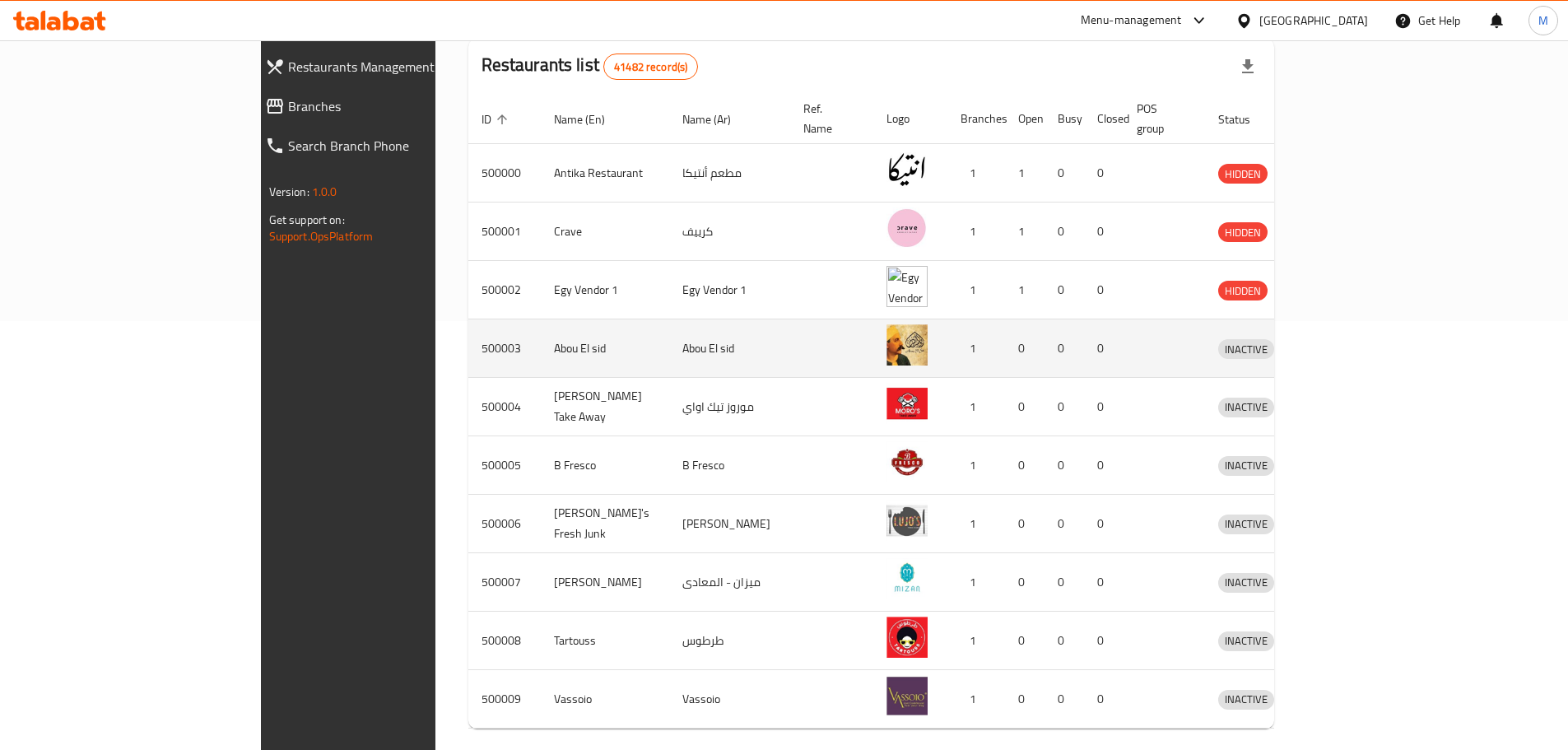
scroll to position [479, 0]
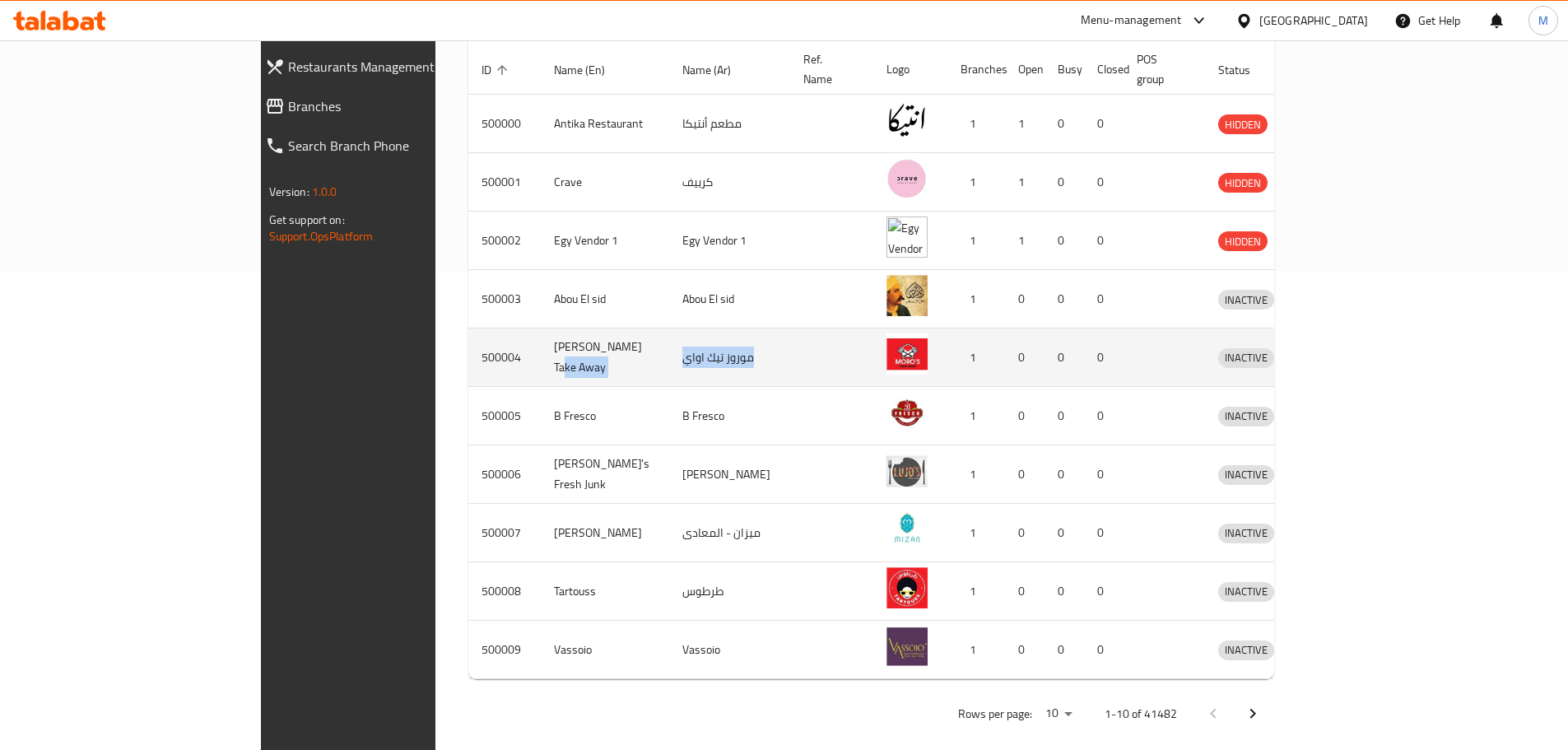
drag, startPoint x: 630, startPoint y: 349, endPoint x: 507, endPoint y: 352, distance: 123.0
click at [507, 352] on tr "500004 [PERSON_NAME] Take Away موروز تيك اواي 1 0 0 0 INACTIVE" at bounding box center [910, 358] width 883 height 59
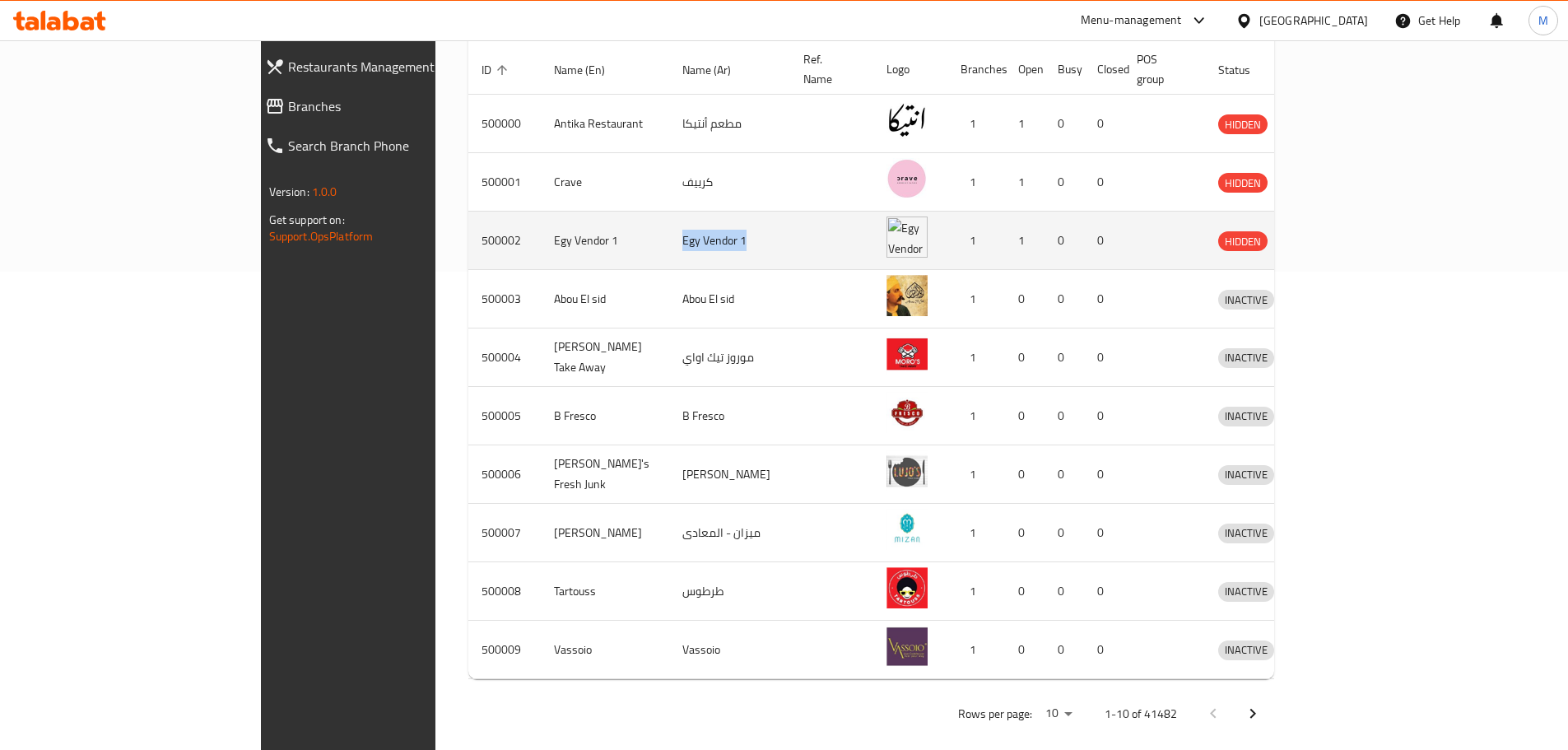
drag, startPoint x: 689, startPoint y: 229, endPoint x: 537, endPoint y: 223, distance: 152.1
click at [669, 223] on td "Egy Vendor 1" at bounding box center [730, 241] width 121 height 59
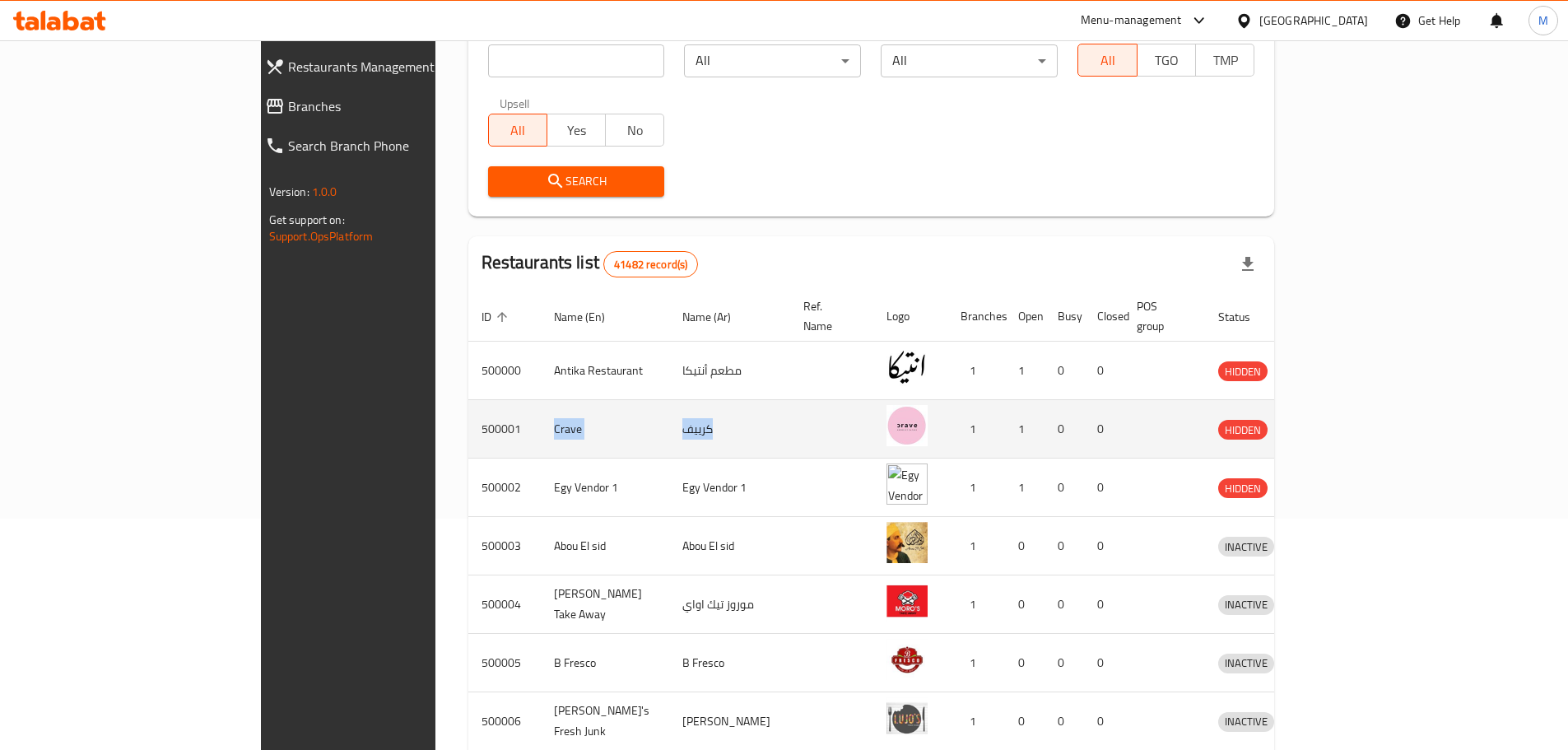
drag, startPoint x: 582, startPoint y: 406, endPoint x: 358, endPoint y: 406, distance: 224.0
click at [469, 406] on tr "500001 Crave كرييف 1 1 0 0 HIDDEN" at bounding box center [910, 430] width 883 height 59
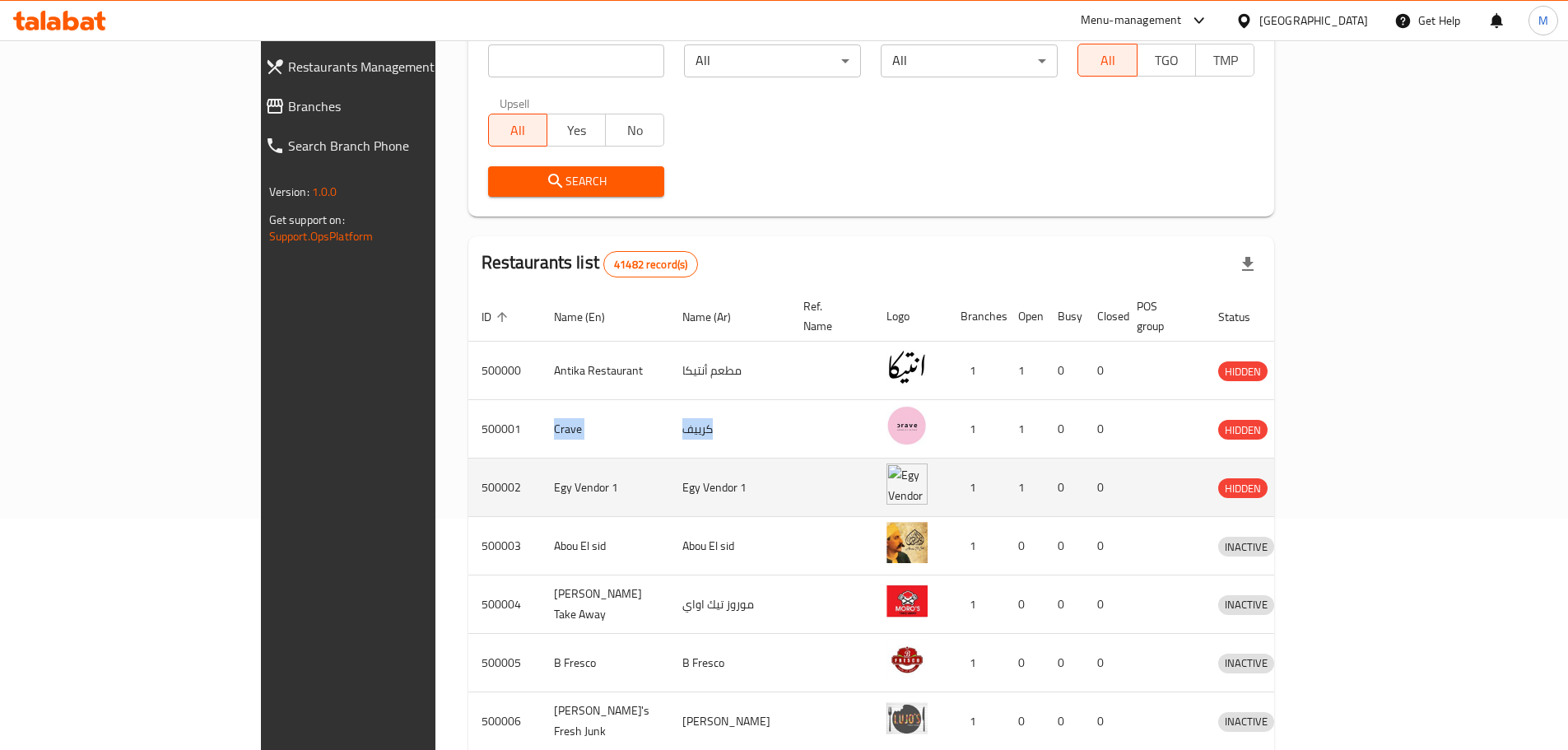
scroll to position [314, 0]
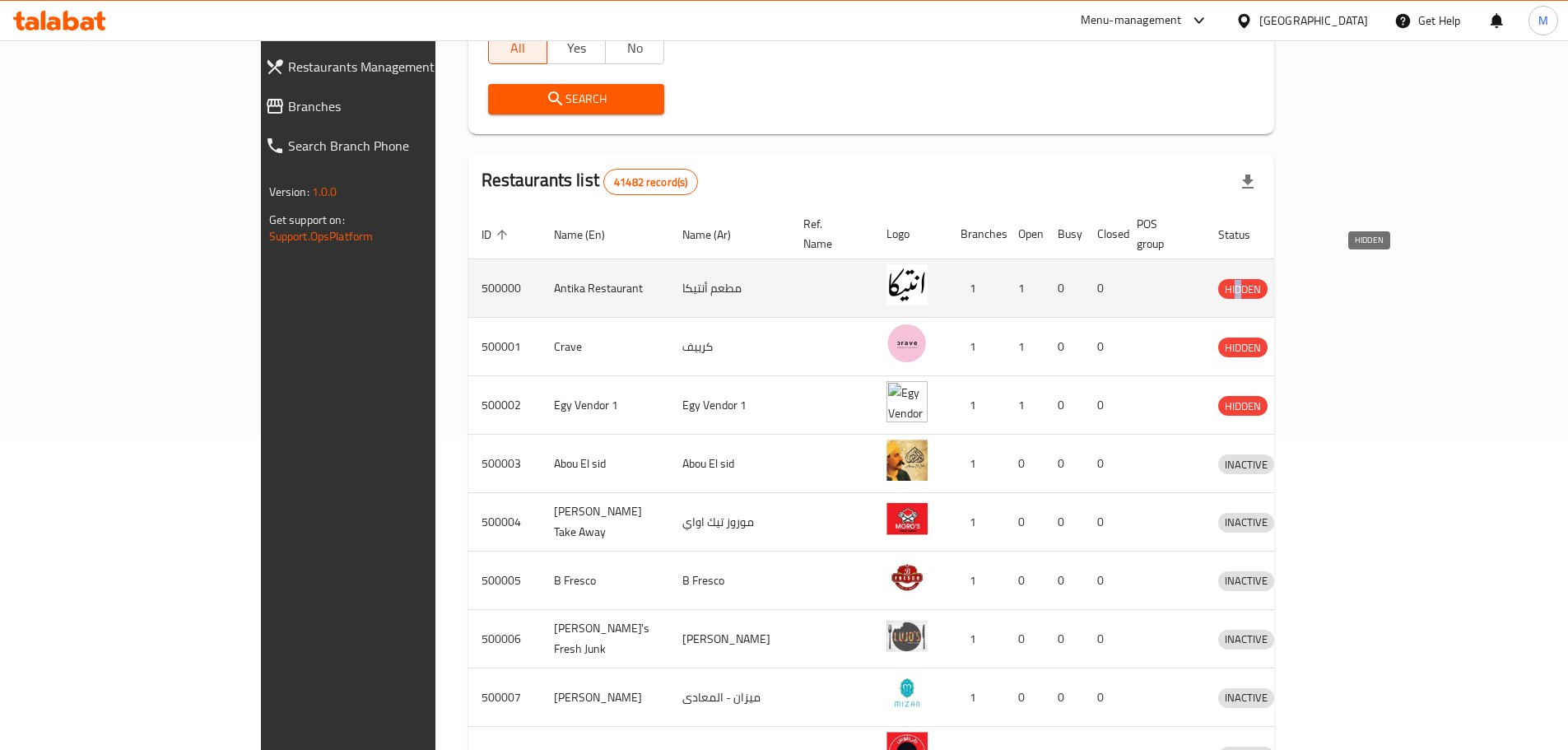
click at [1268, 280] on span "HIDDEN" at bounding box center [1243, 289] width 49 height 19
click at [469, 265] on td "500000" at bounding box center [505, 289] width 72 height 59
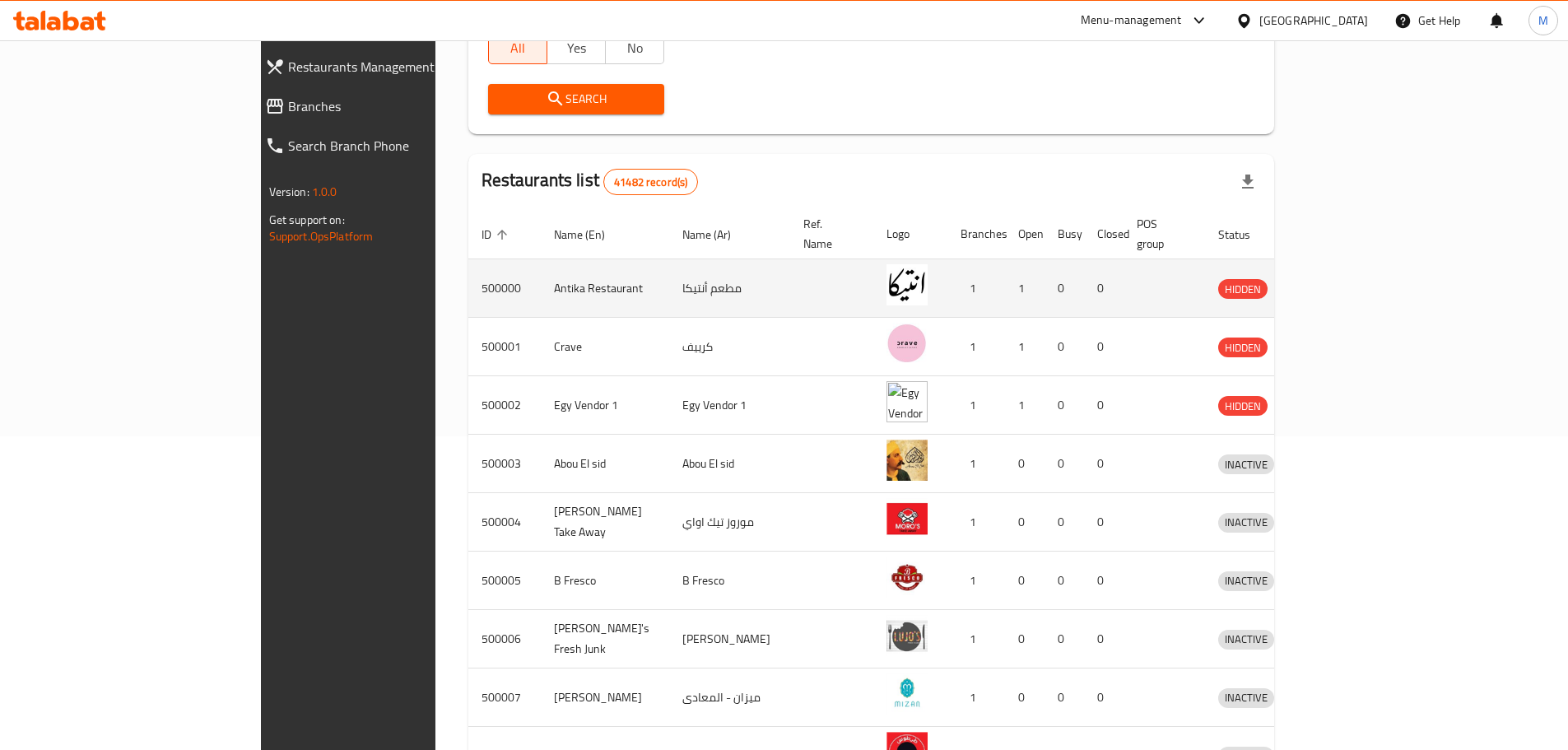
click at [469, 264] on td "500000" at bounding box center [505, 289] width 72 height 59
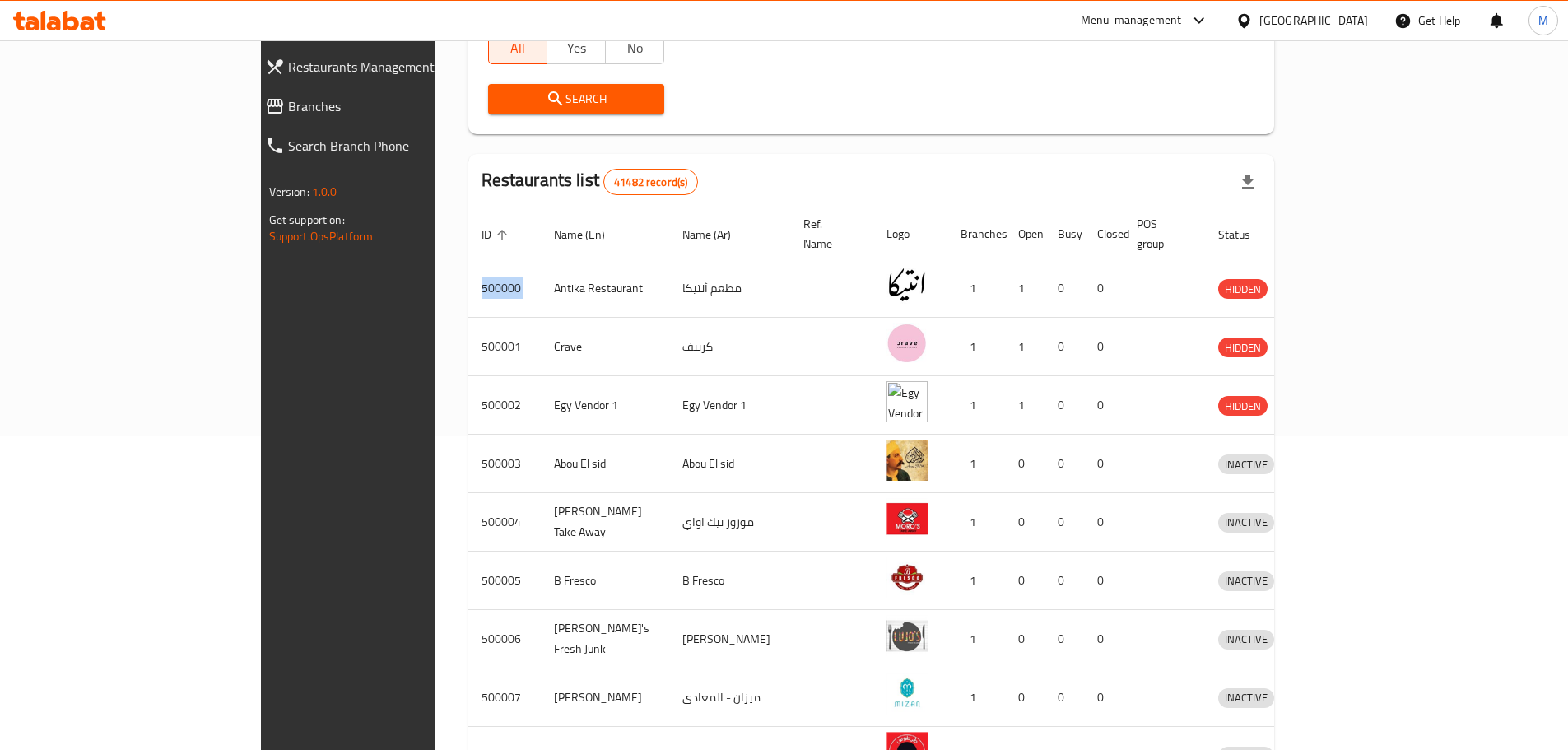
click at [288, 67] on span "Restaurants Management" at bounding box center [398, 67] width 221 height 20
